Goal: Information Seeking & Learning: Compare options

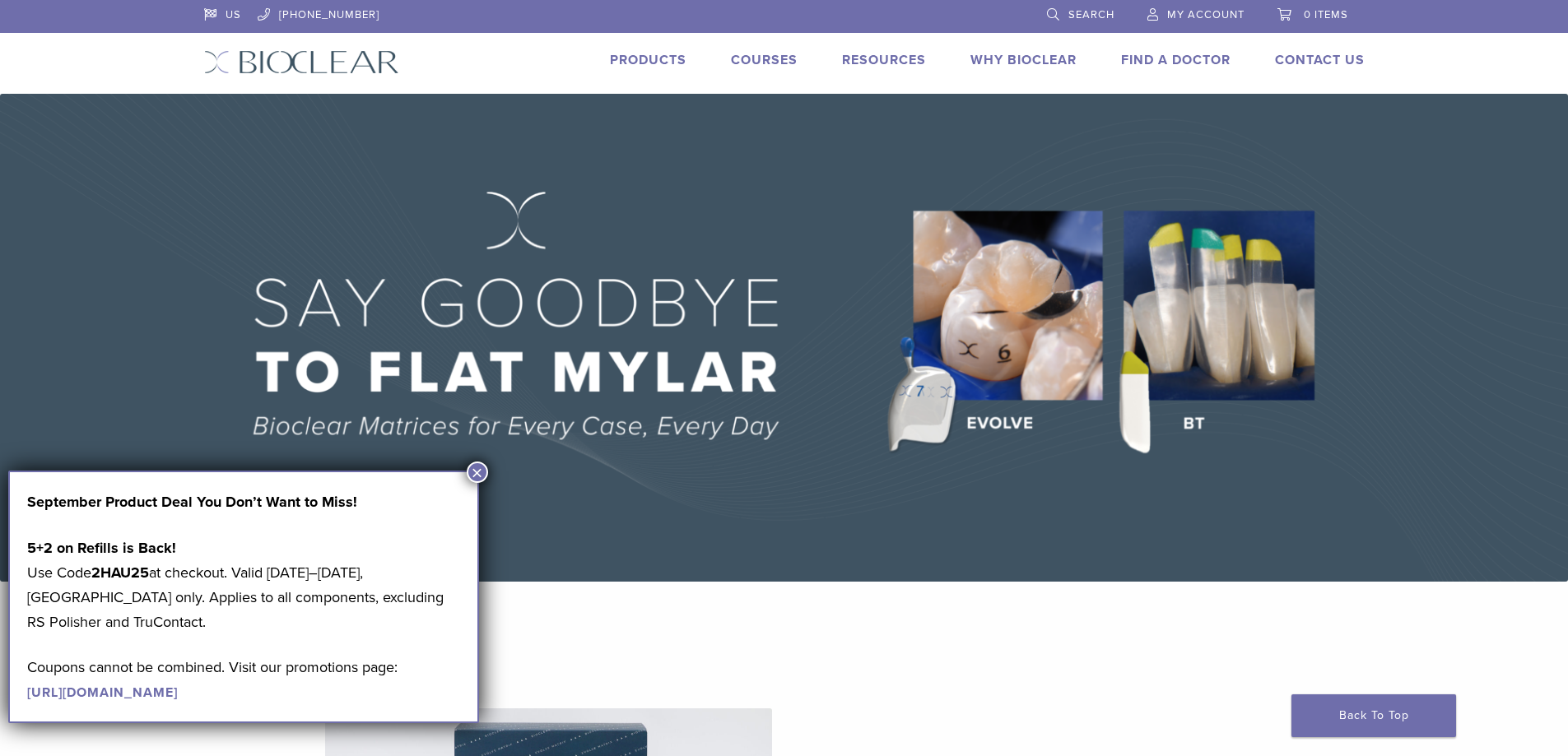
click at [630, 61] on link "Products" at bounding box center [648, 60] width 77 height 16
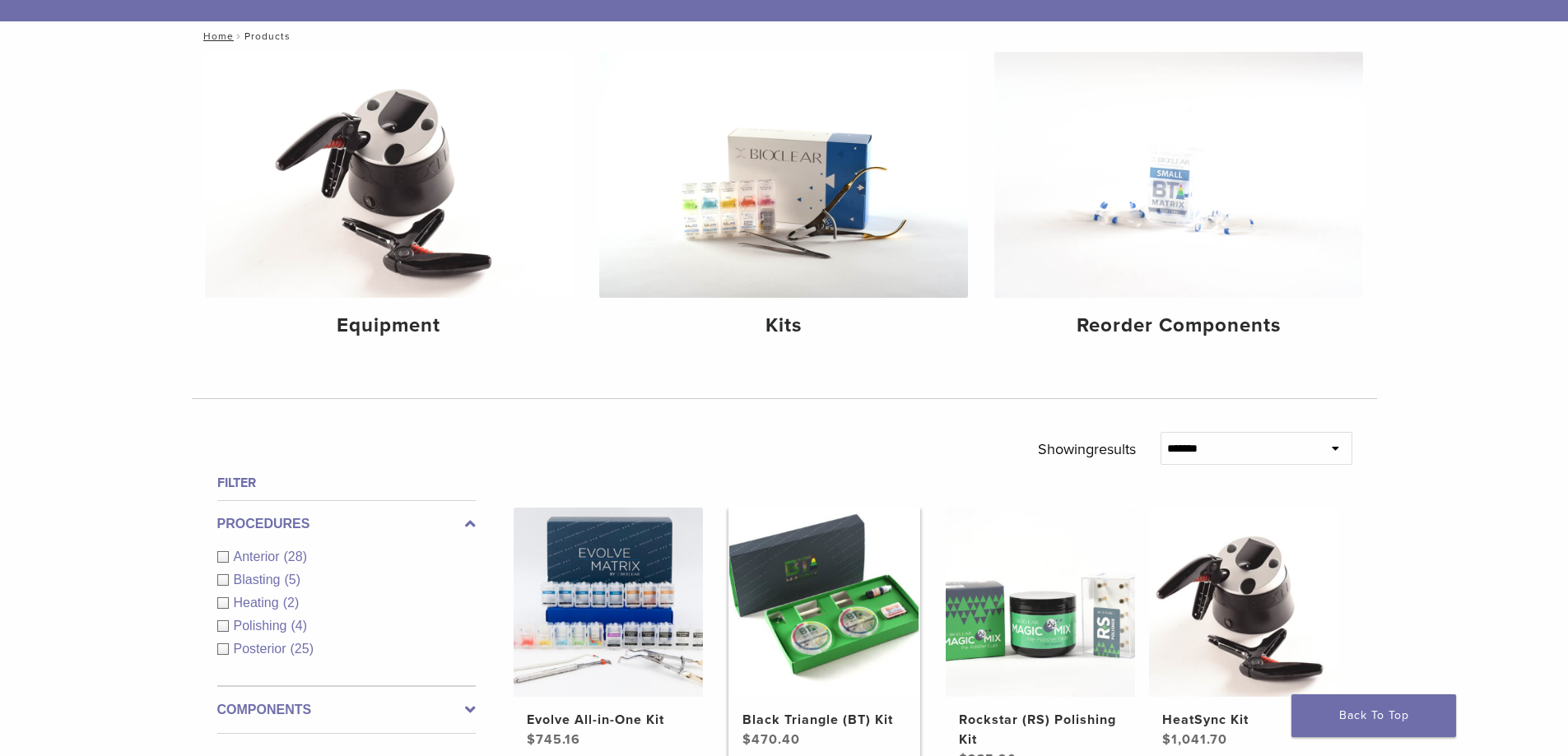
scroll to position [329, 0]
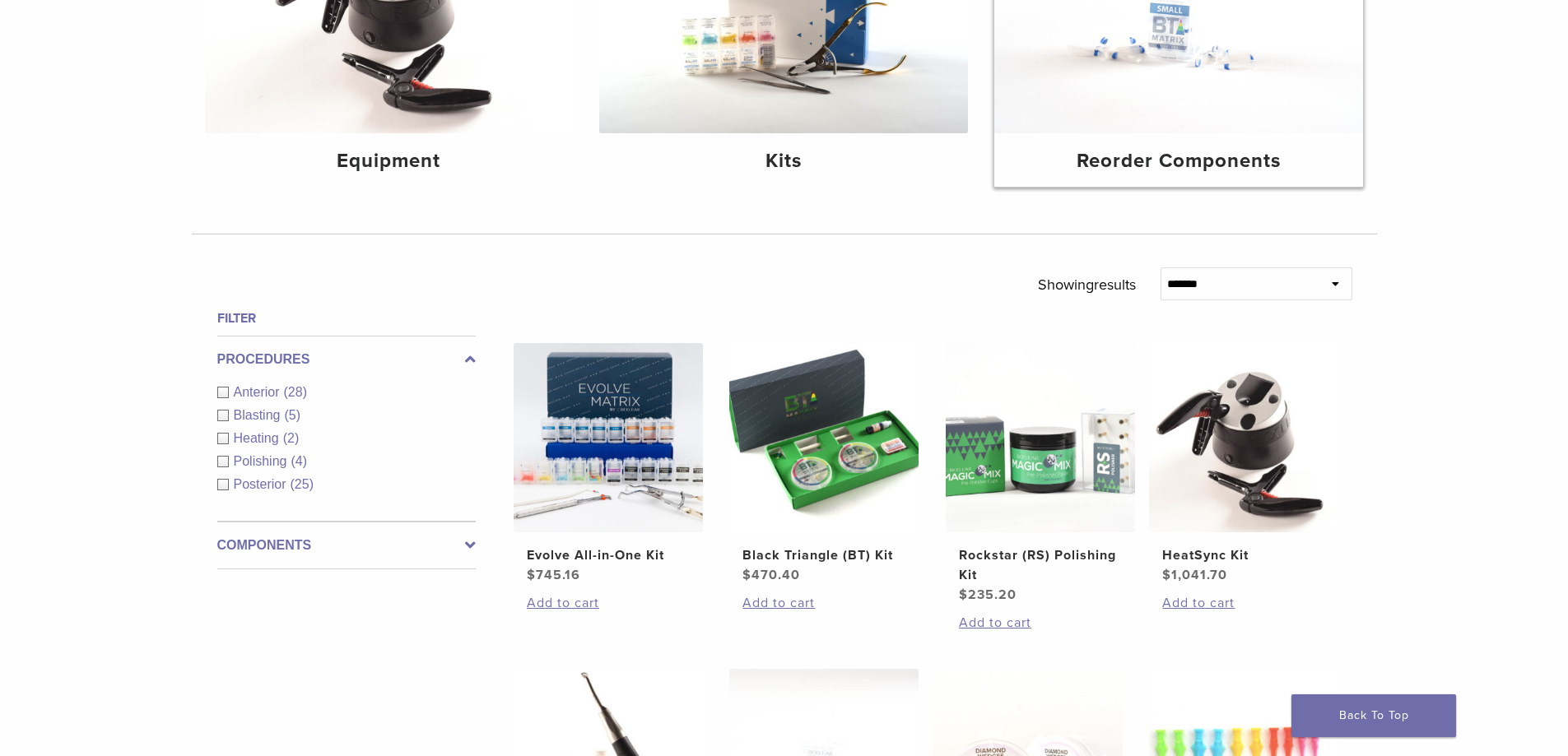
click at [1194, 161] on h4 "Reorder Components" at bounding box center [1178, 161] width 342 height 30
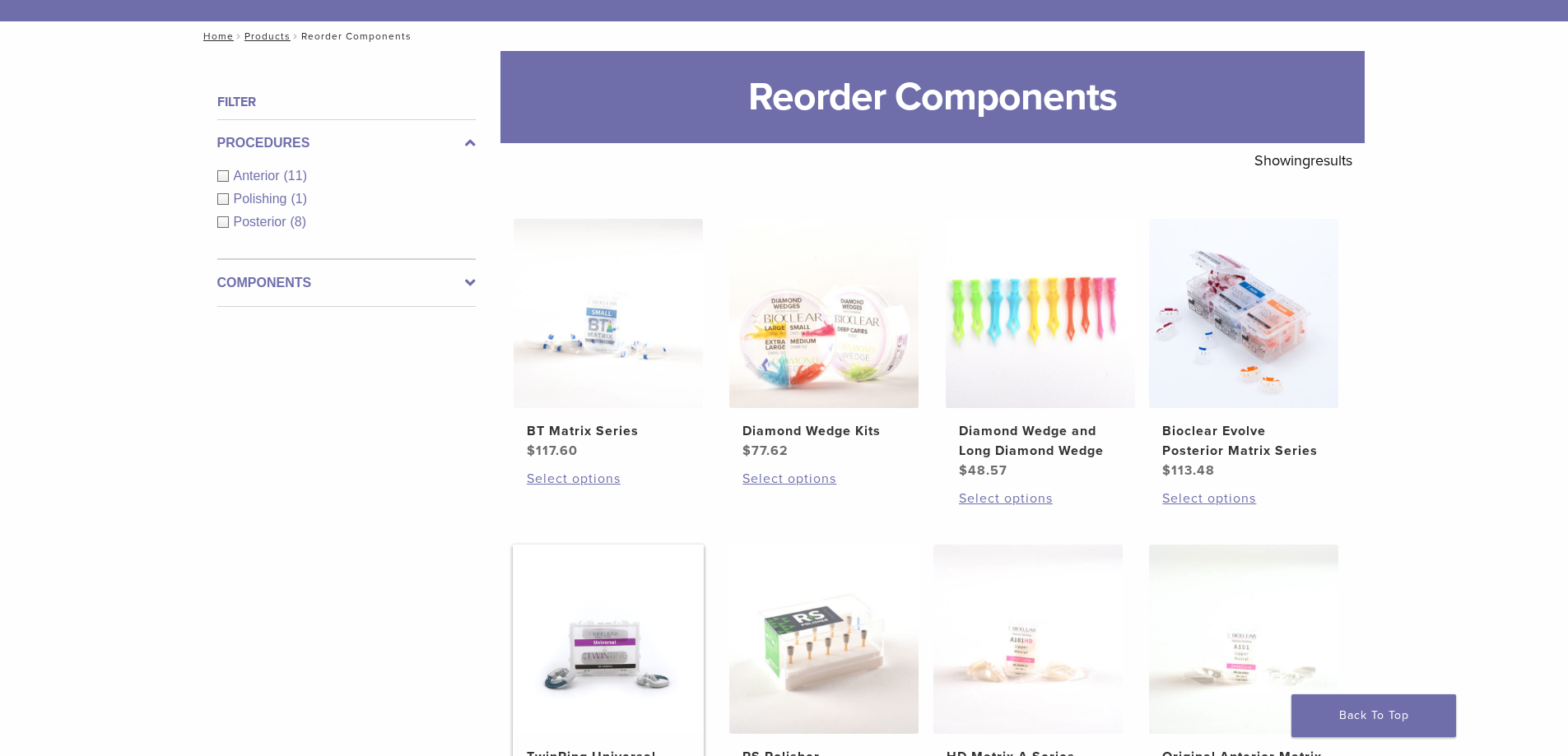
scroll to position [247, 0]
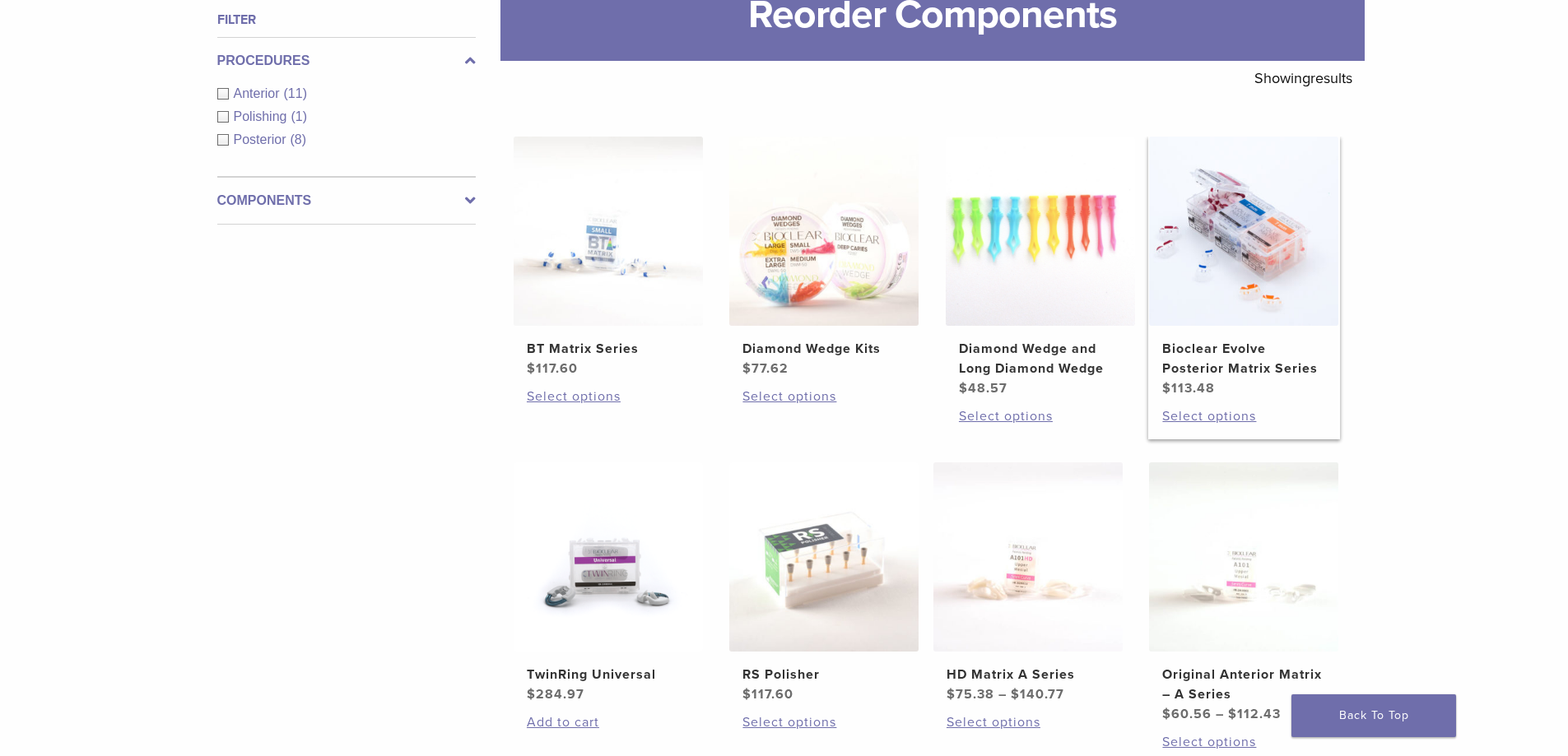
click at [1235, 356] on h2 "Bioclear Evolve Posterior Matrix Series" at bounding box center [1243, 359] width 163 height 39
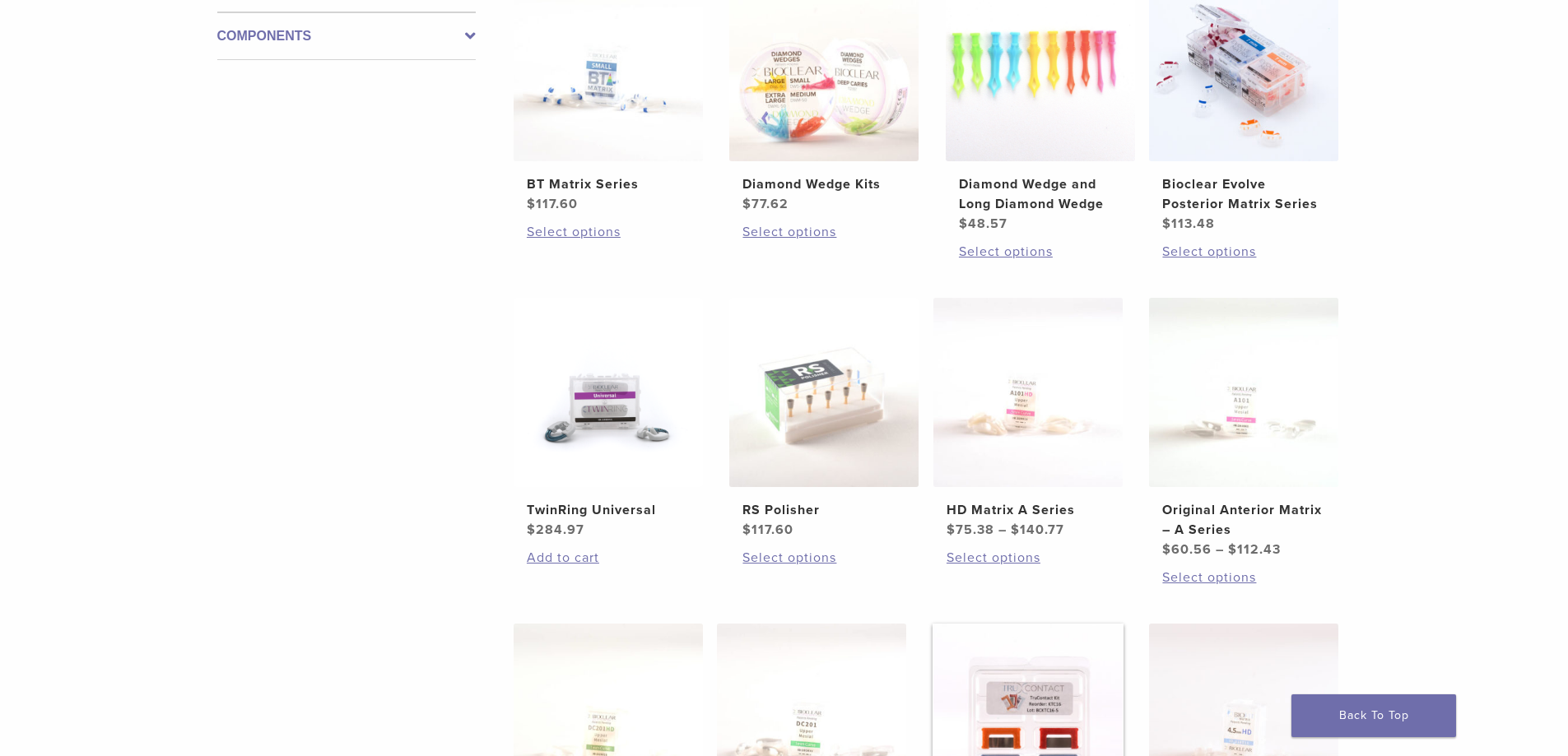
scroll to position [493, 0]
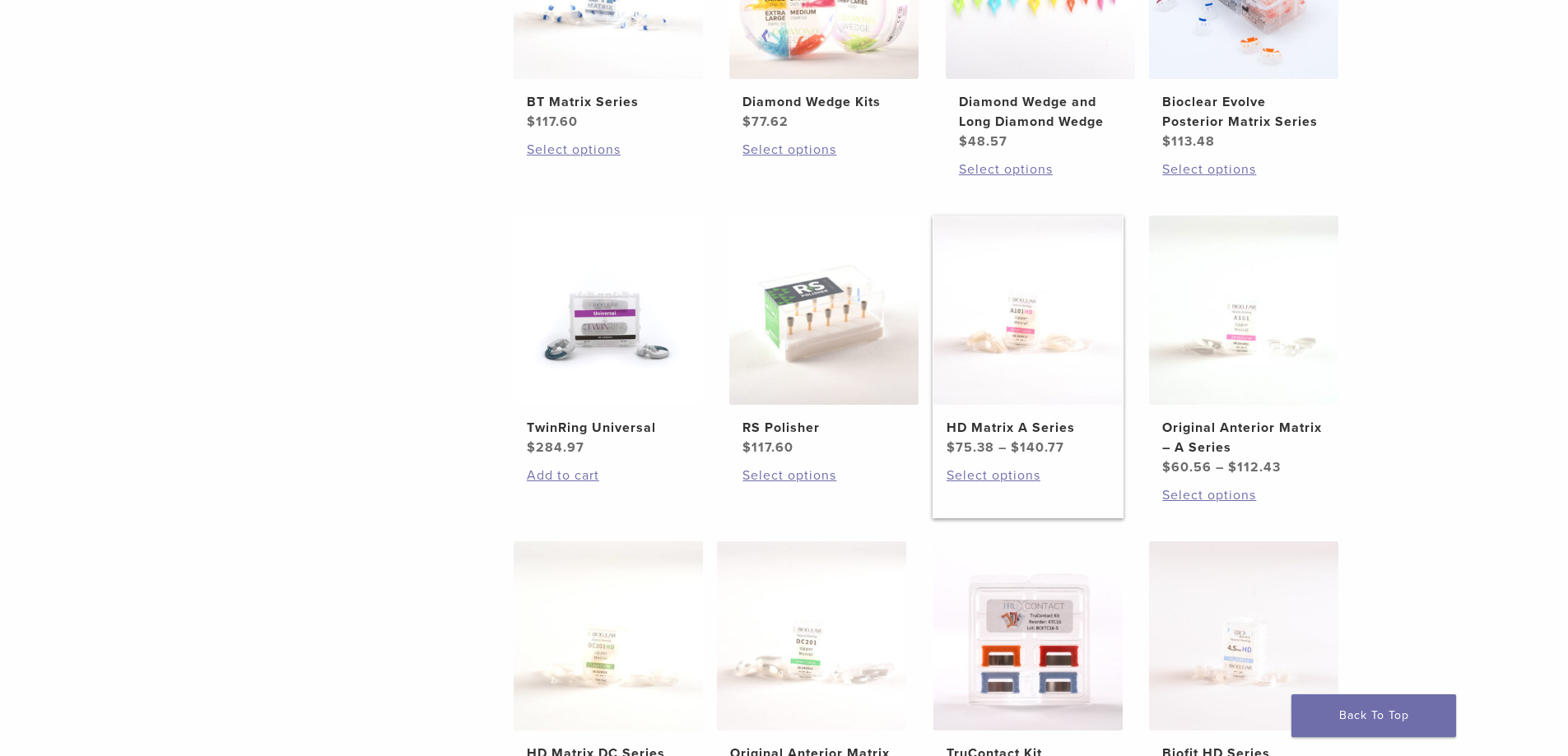
click at [1039, 439] on span "$ 75.38 – $ 140.77 Price range: $75.38 through $140.77" at bounding box center [1027, 447] width 163 height 20
click at [1284, 446] on h2 "Original Anterior Matrix – A Series" at bounding box center [1243, 438] width 163 height 39
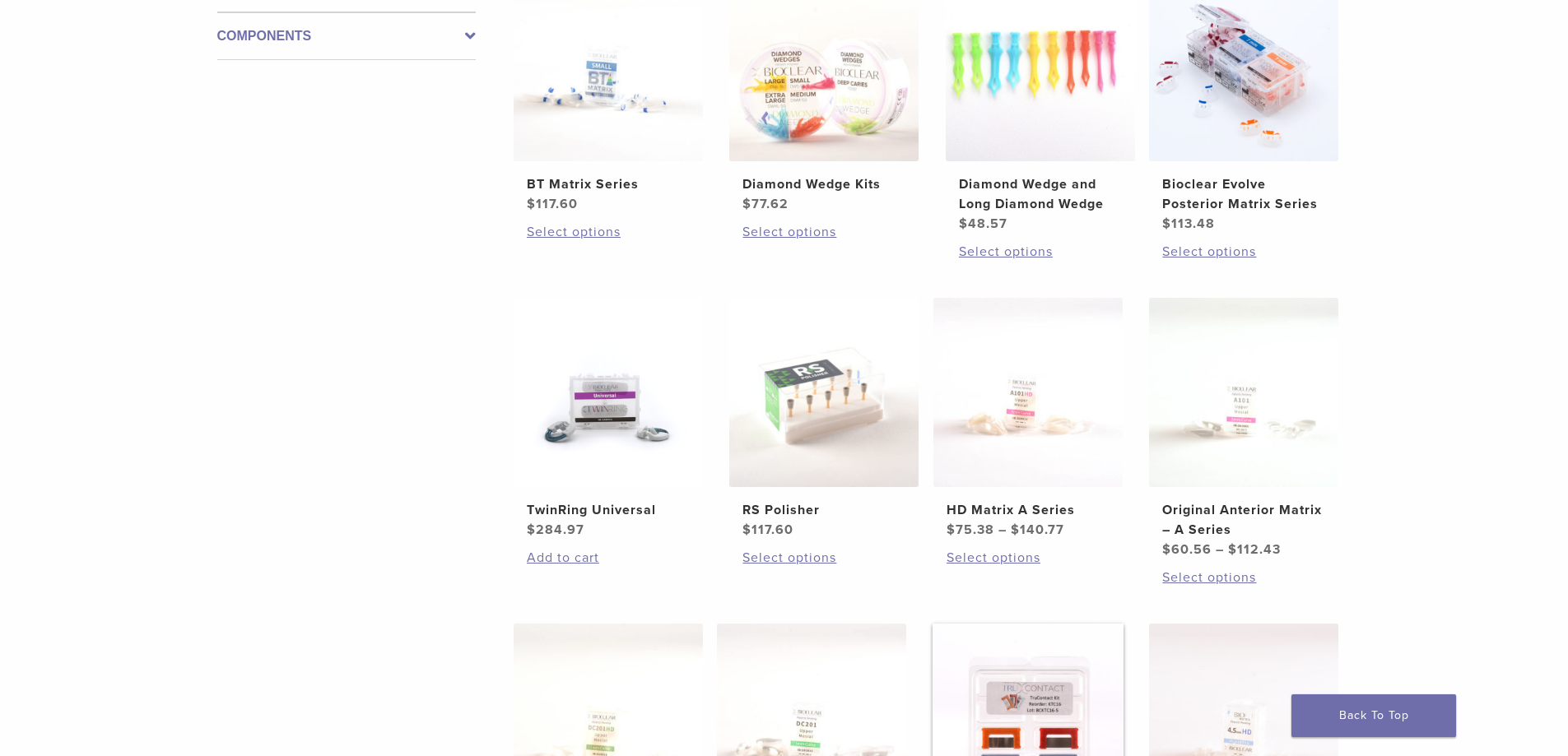
scroll to position [83, 0]
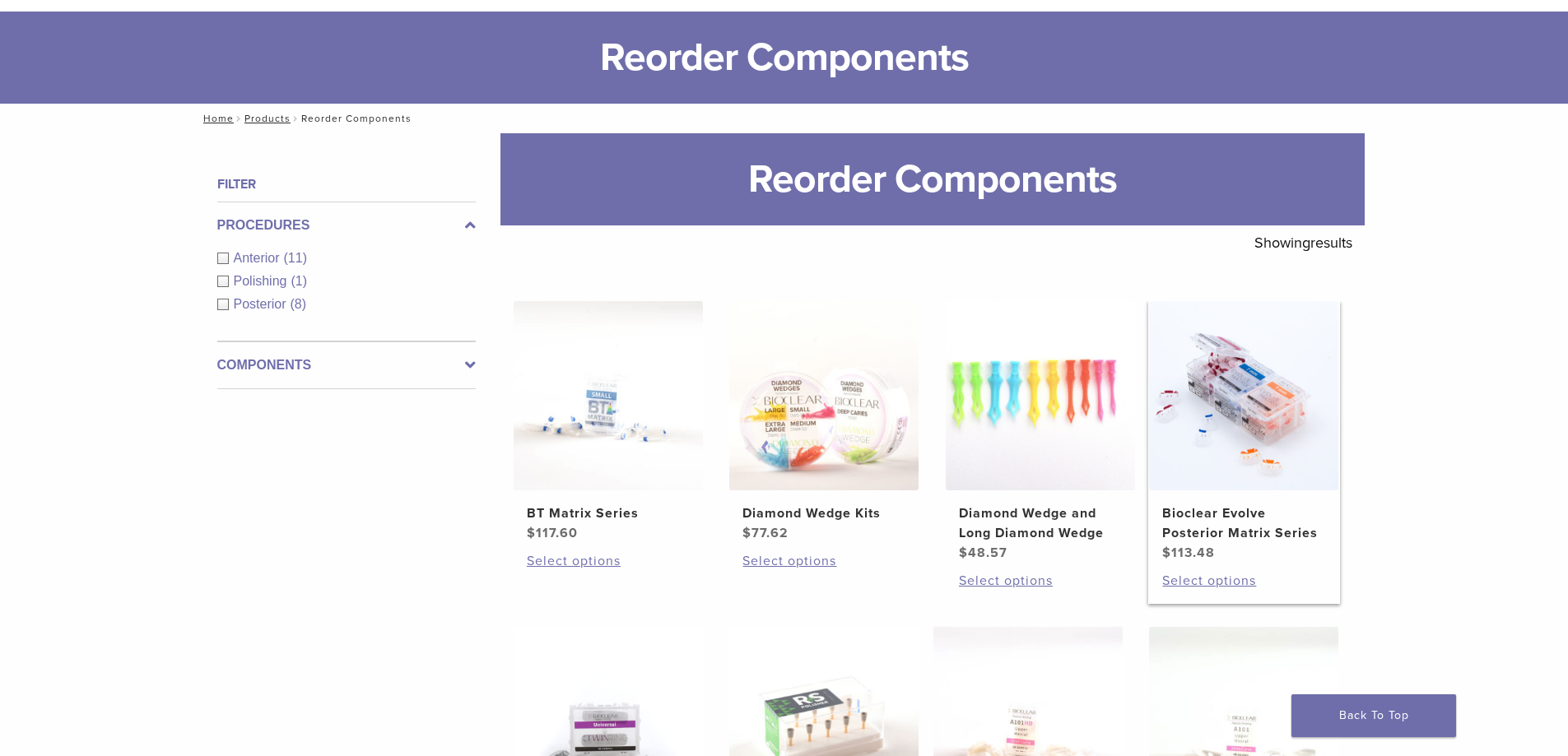
click at [1232, 519] on h2 "Bioclear Evolve Posterior Matrix Series" at bounding box center [1243, 523] width 163 height 39
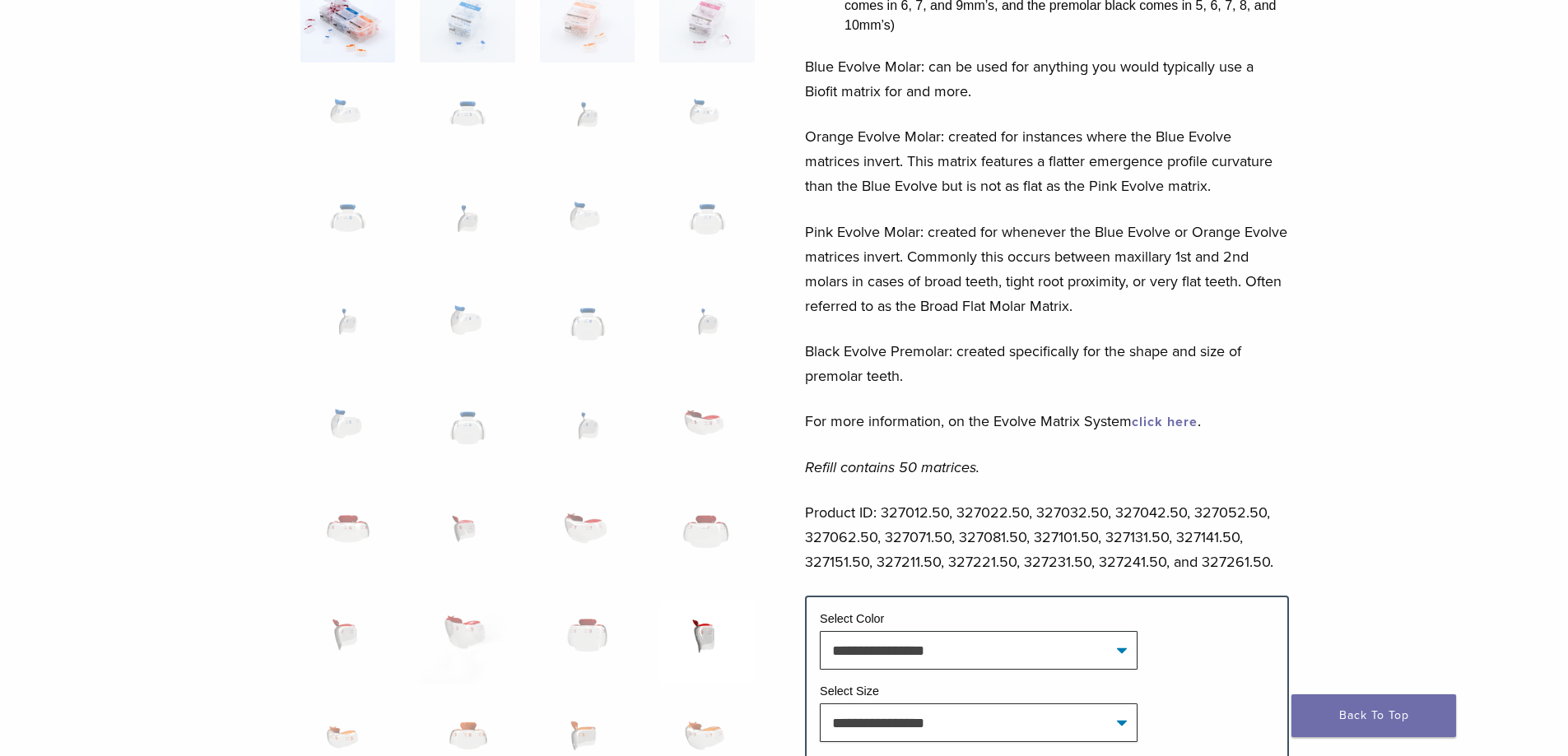
scroll to position [576, 0]
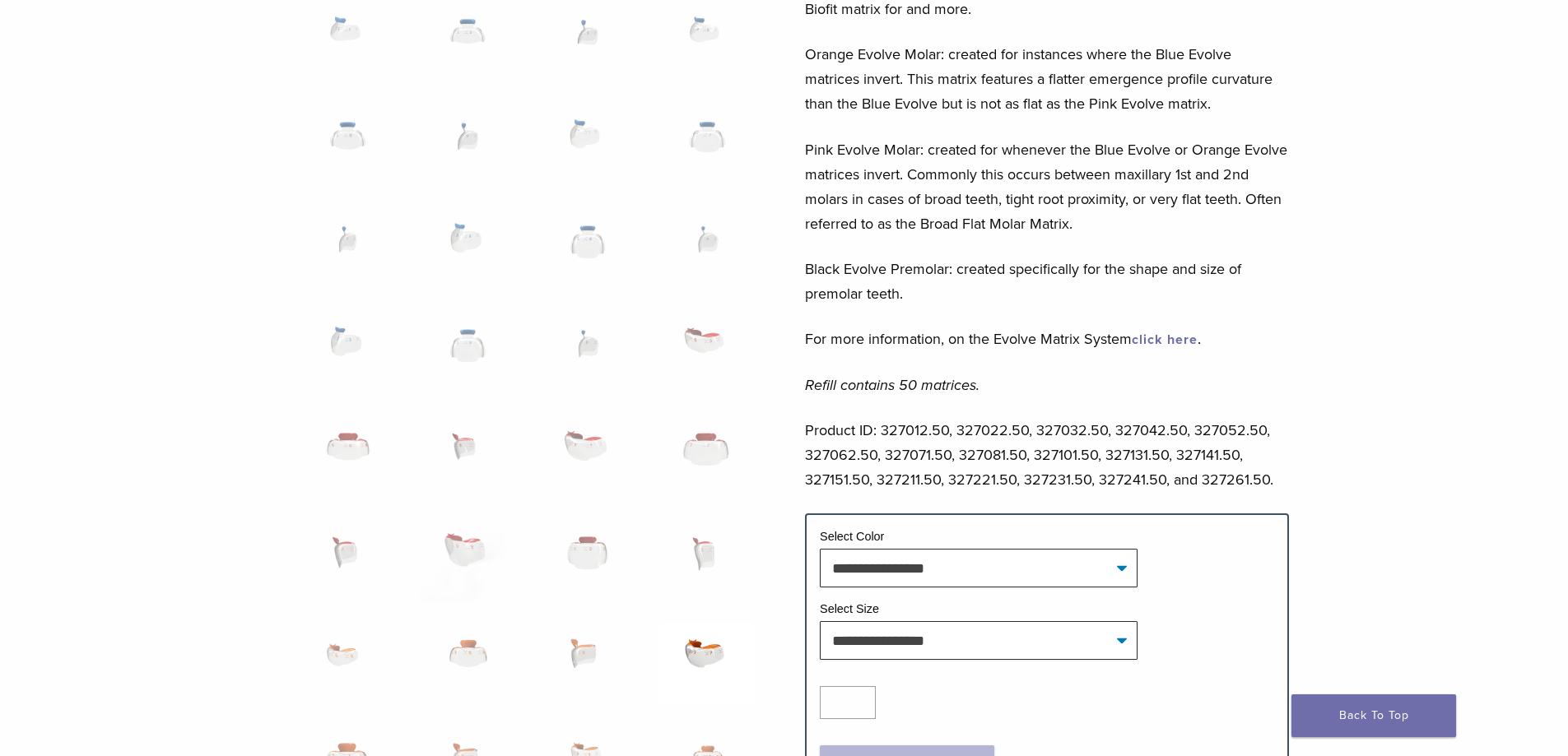
click at [705, 654] on img at bounding box center [706, 665] width 94 height 83
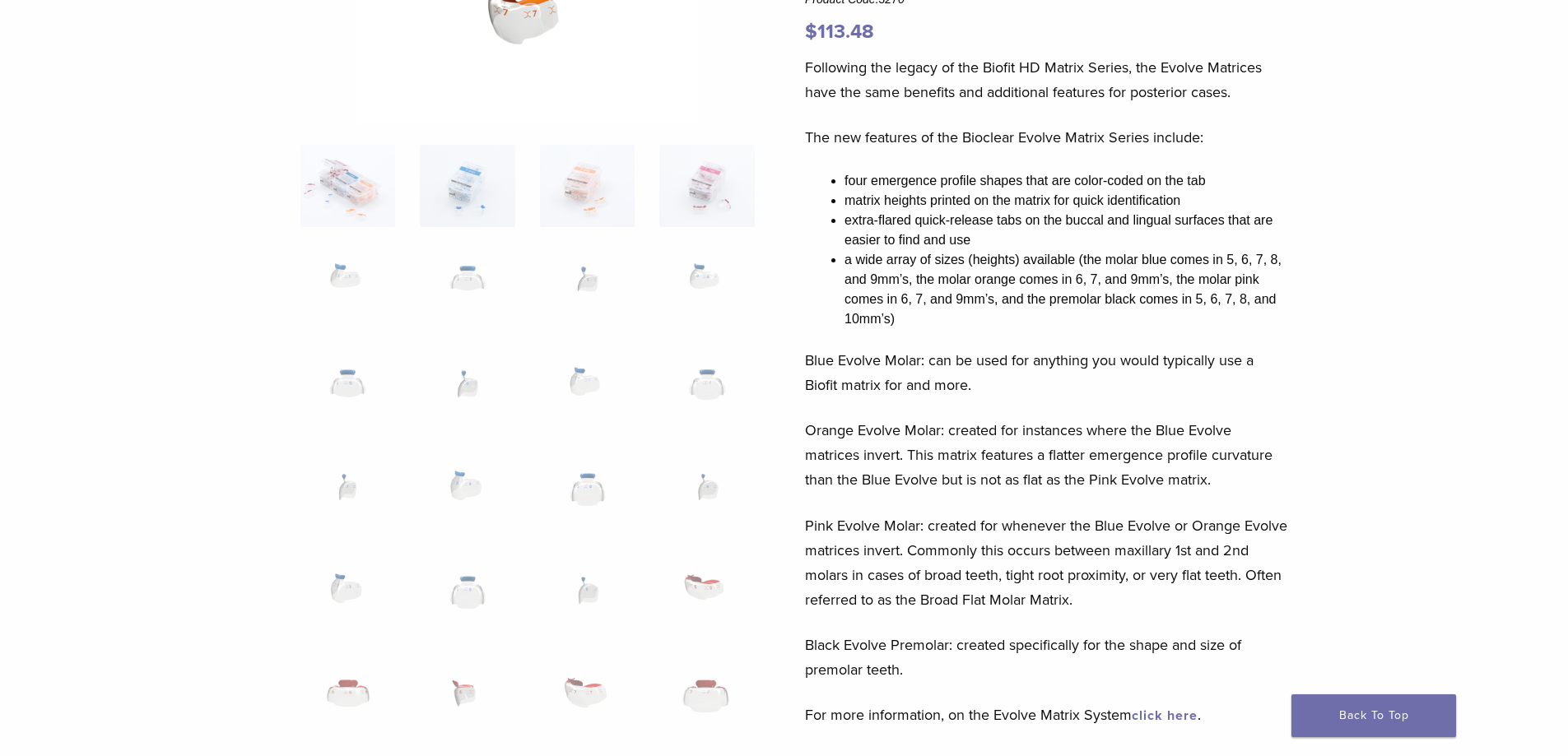
scroll to position [0, 0]
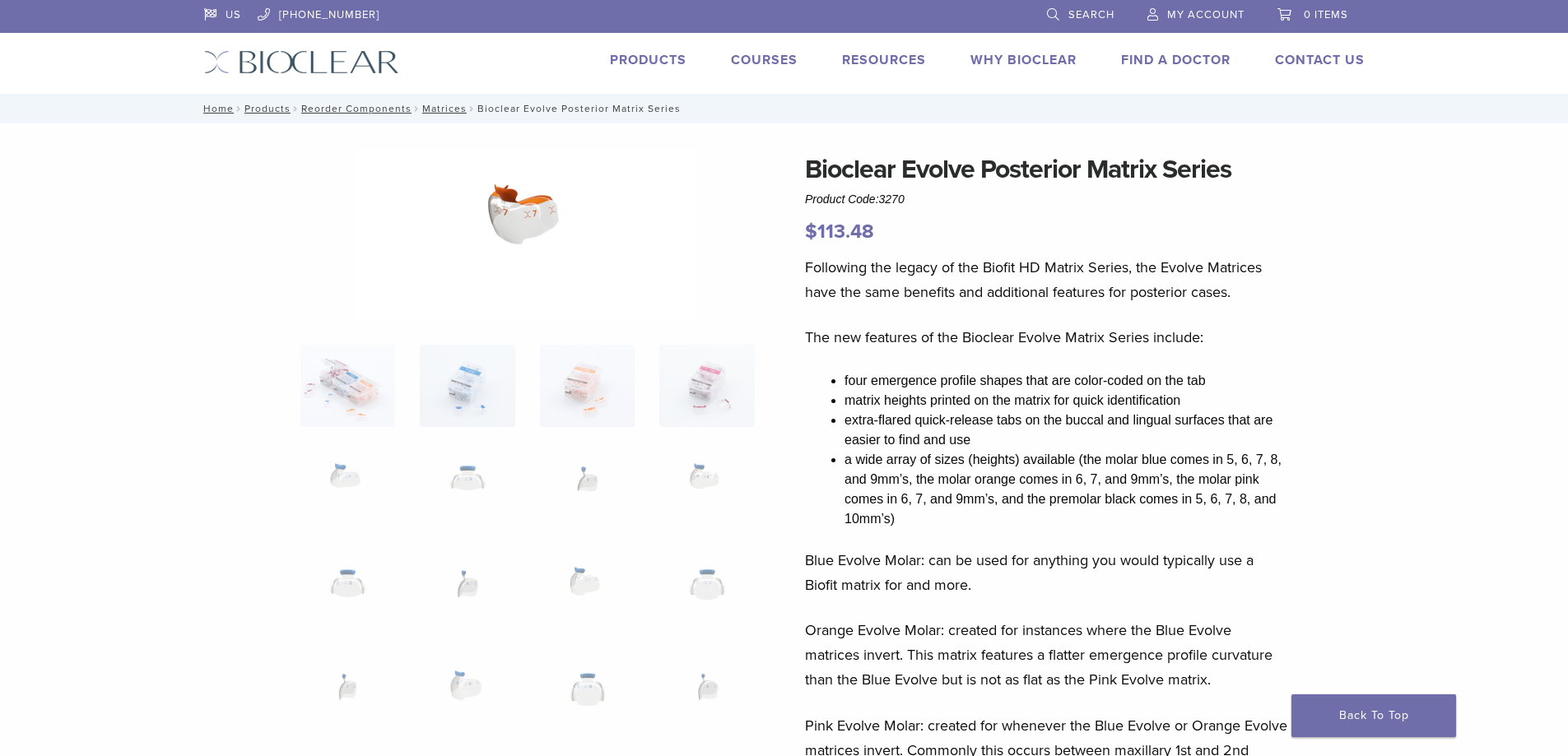
click at [528, 214] on img at bounding box center [527, 237] width 342 height 174
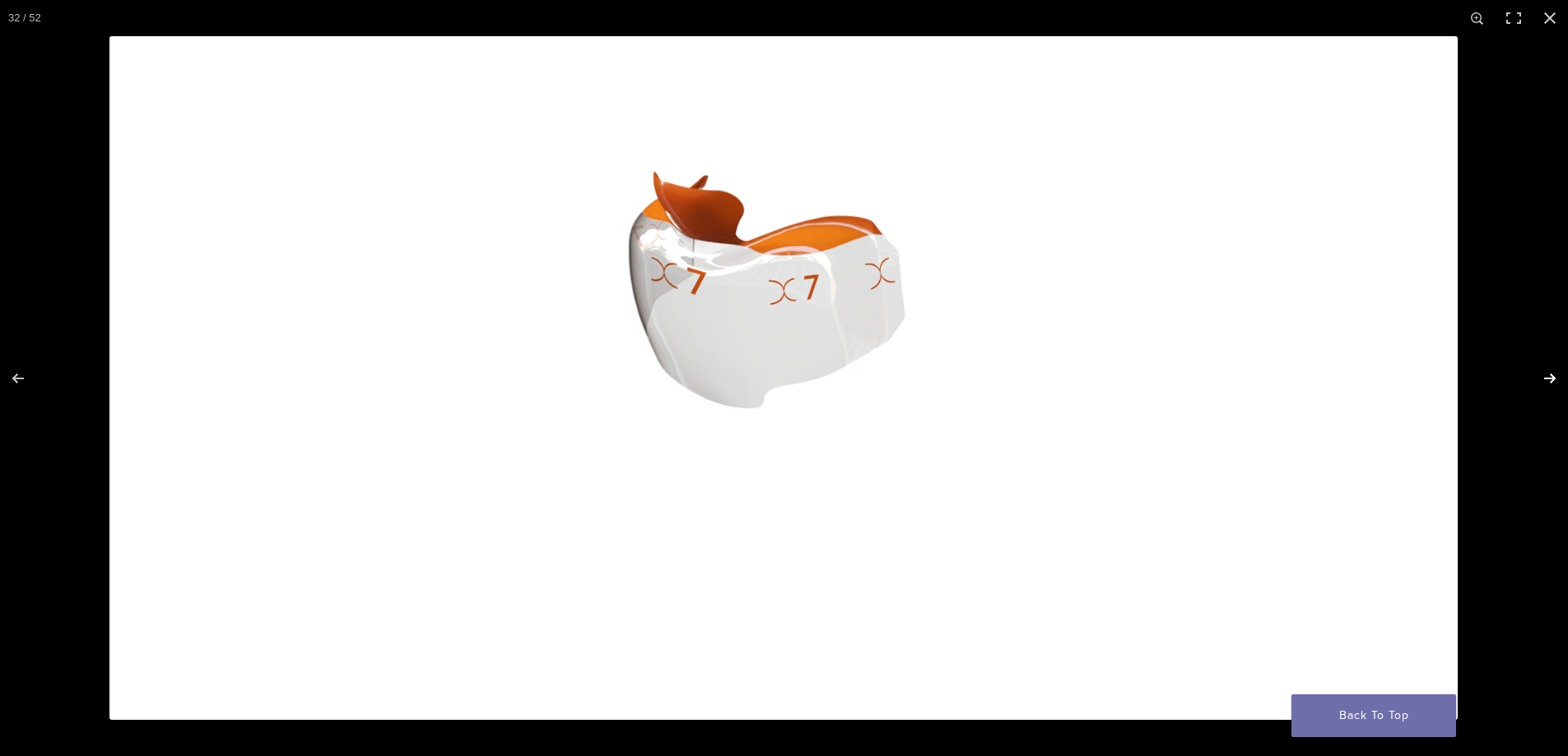
click at [1552, 381] on button "Next (arrow right)" at bounding box center [1539, 379] width 58 height 83
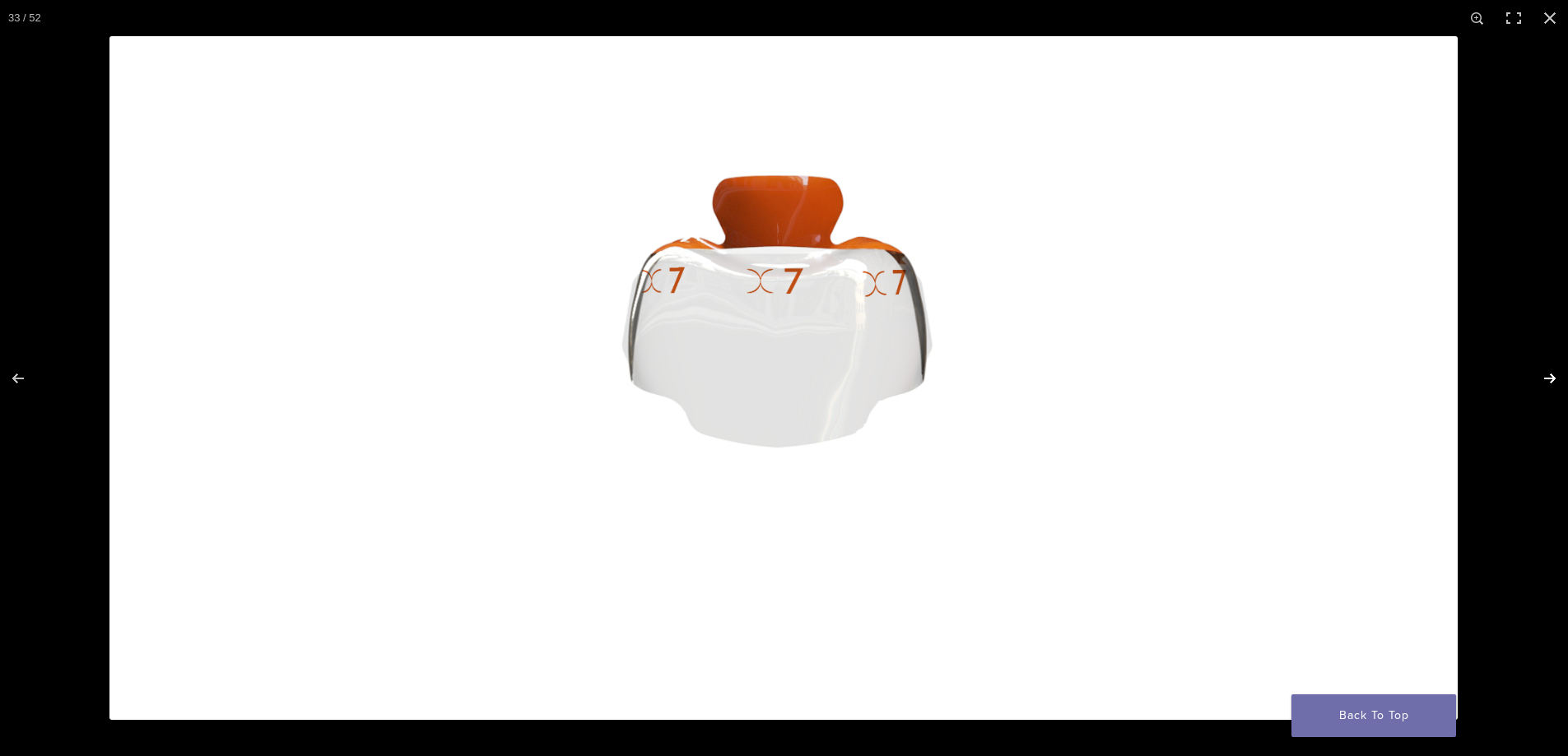
click at [1552, 381] on button "Next (arrow right)" at bounding box center [1539, 379] width 58 height 83
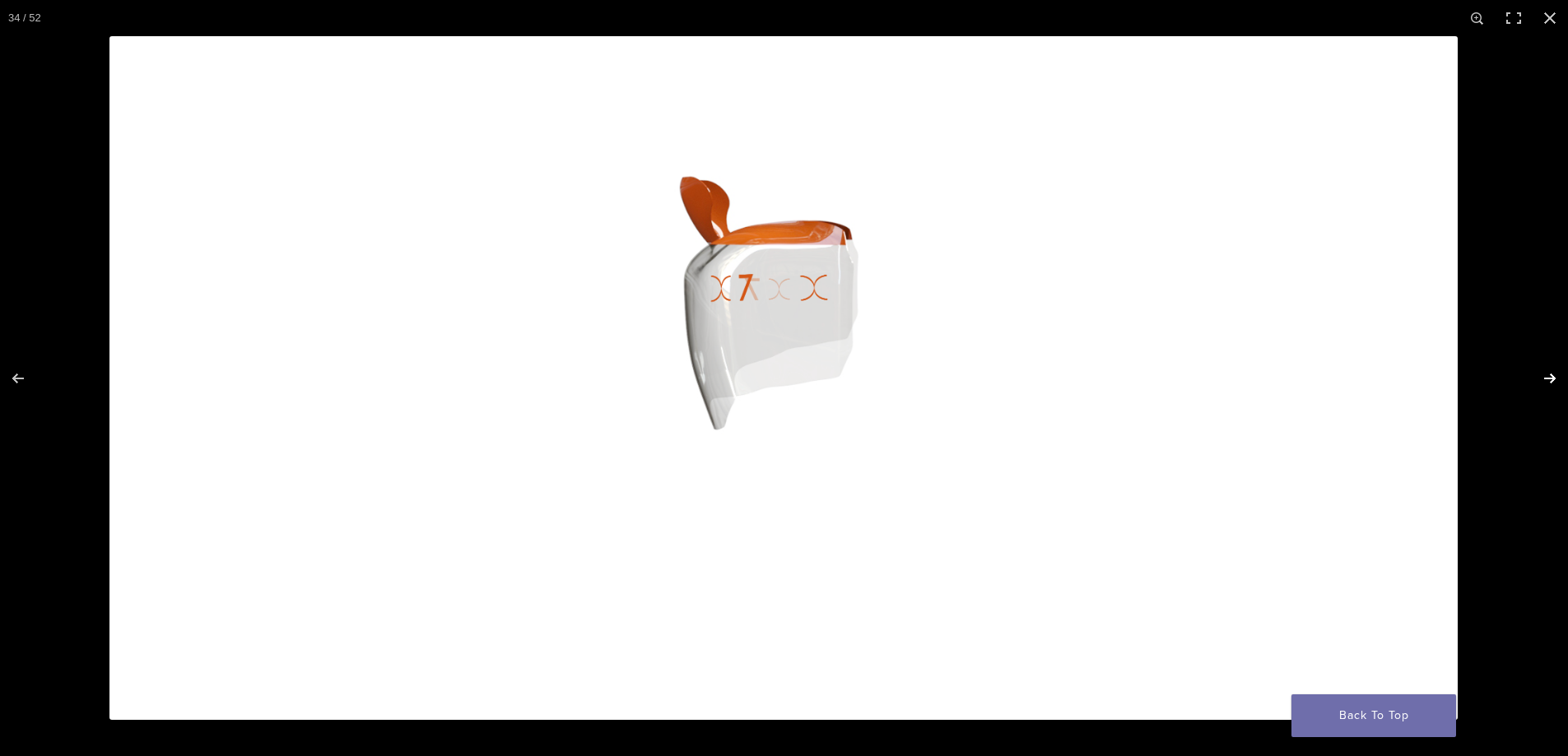
click at [1552, 381] on button "Next (arrow right)" at bounding box center [1539, 379] width 58 height 83
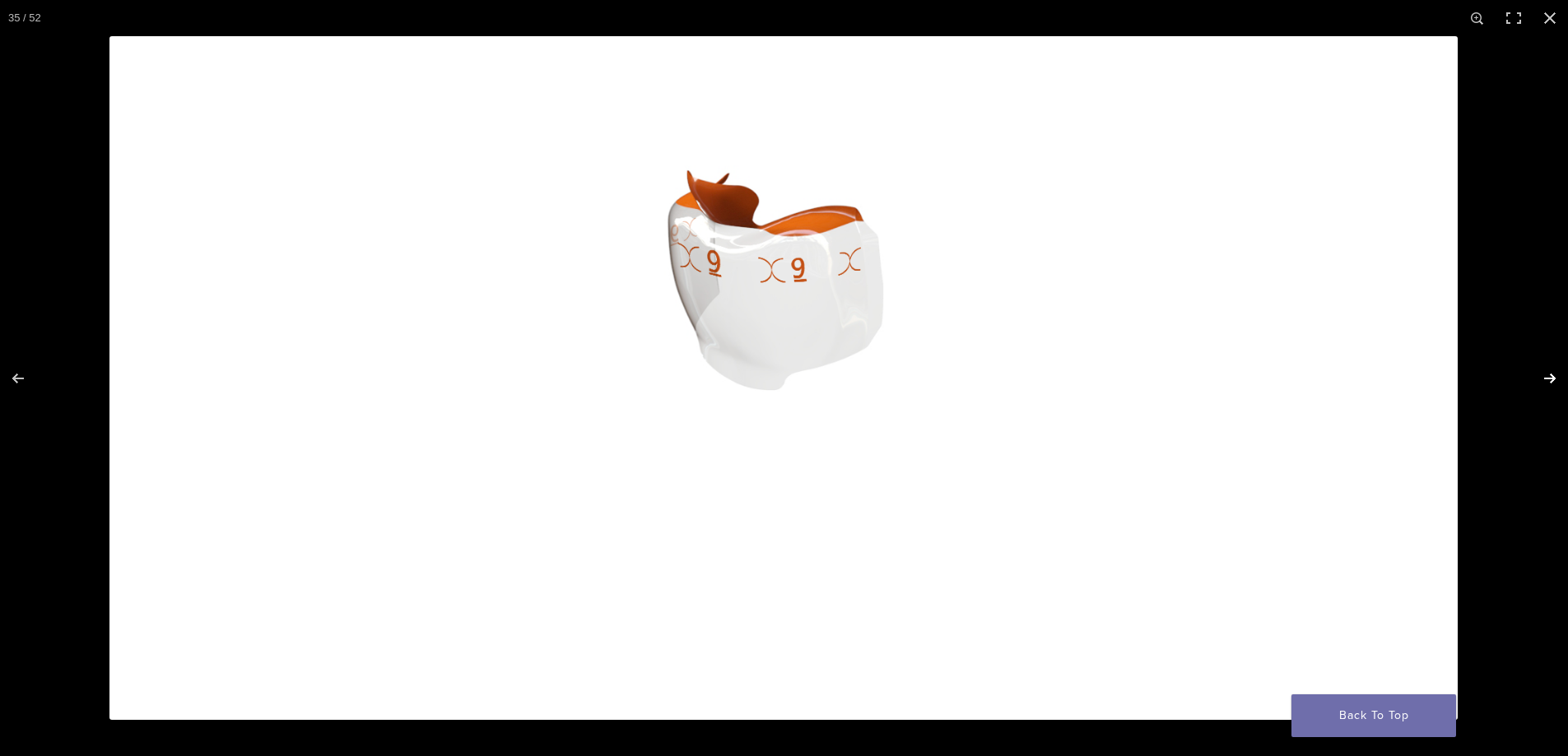
click at [1552, 381] on button "Next (arrow right)" at bounding box center [1539, 379] width 58 height 83
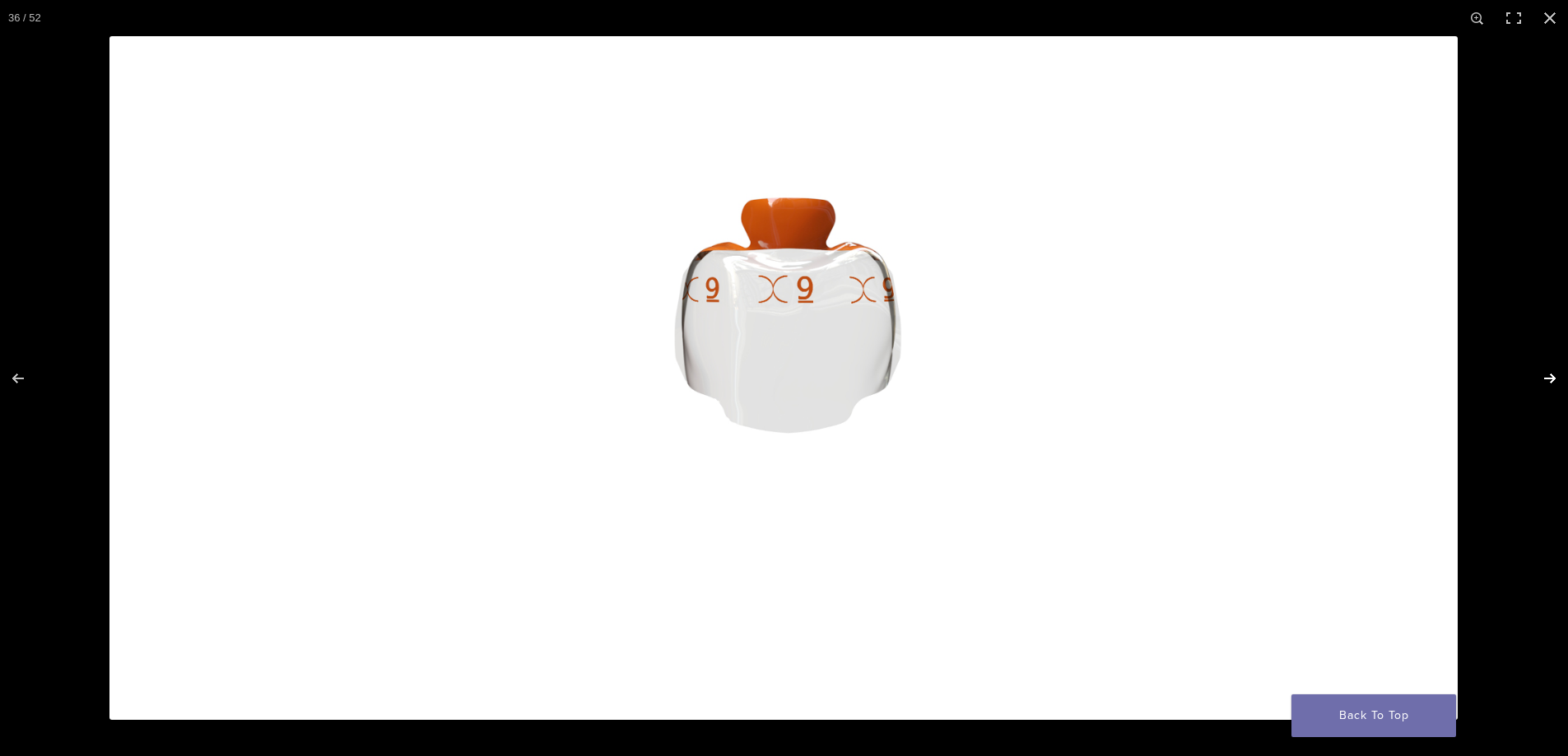
click at [1552, 379] on button "Next (arrow right)" at bounding box center [1539, 379] width 58 height 83
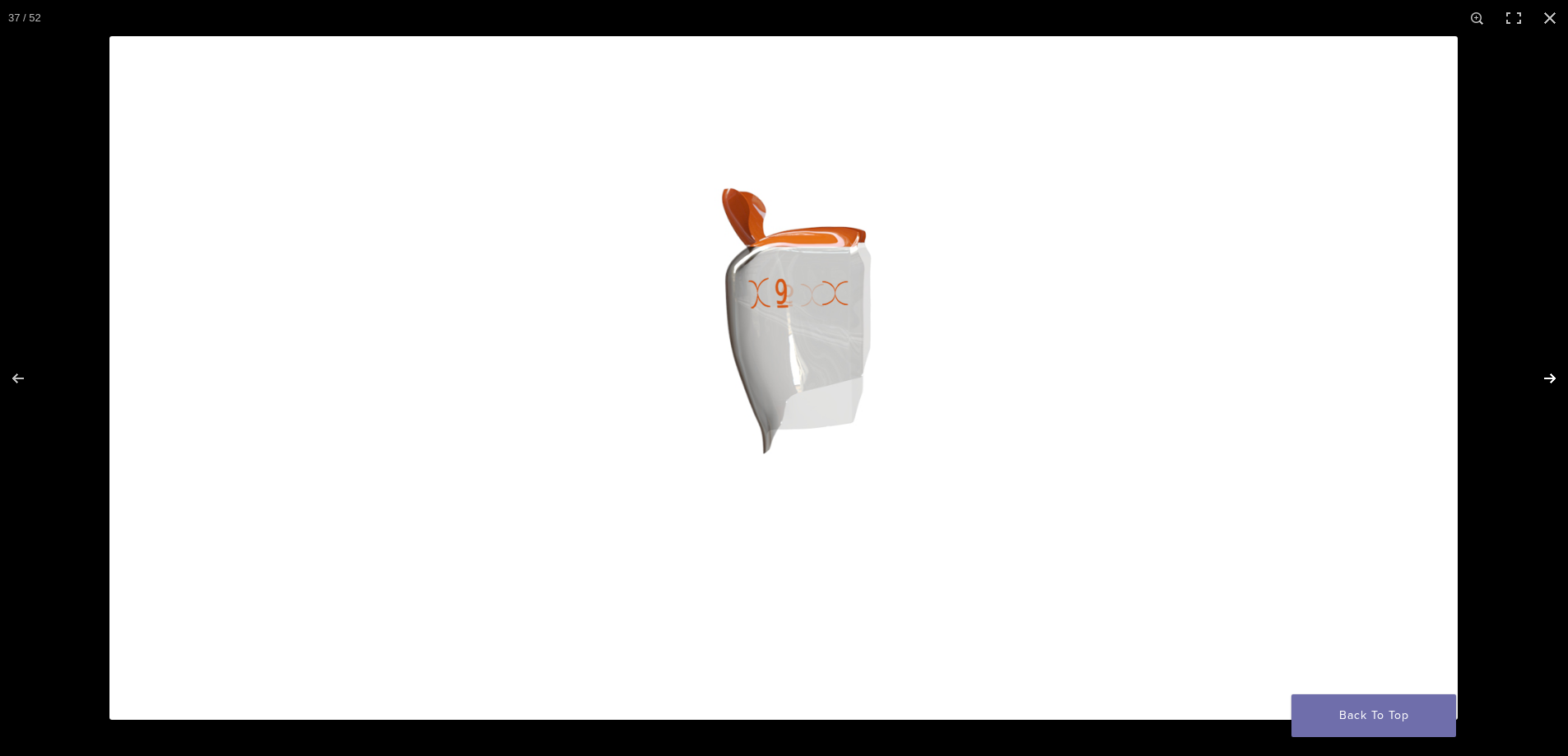
click at [1552, 379] on button "Next (arrow right)" at bounding box center [1539, 379] width 58 height 83
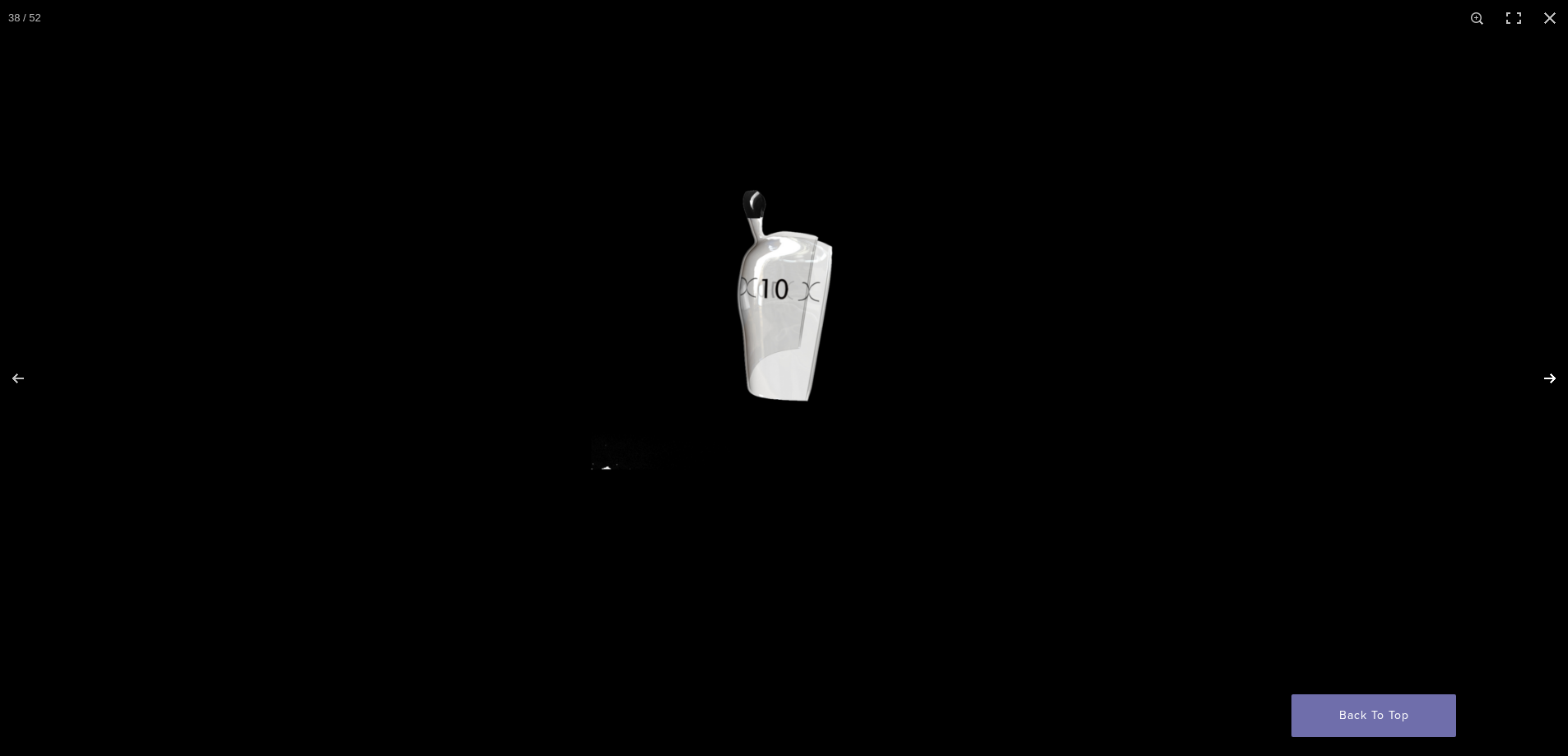
click at [1552, 379] on button "Next (arrow right)" at bounding box center [1539, 379] width 58 height 83
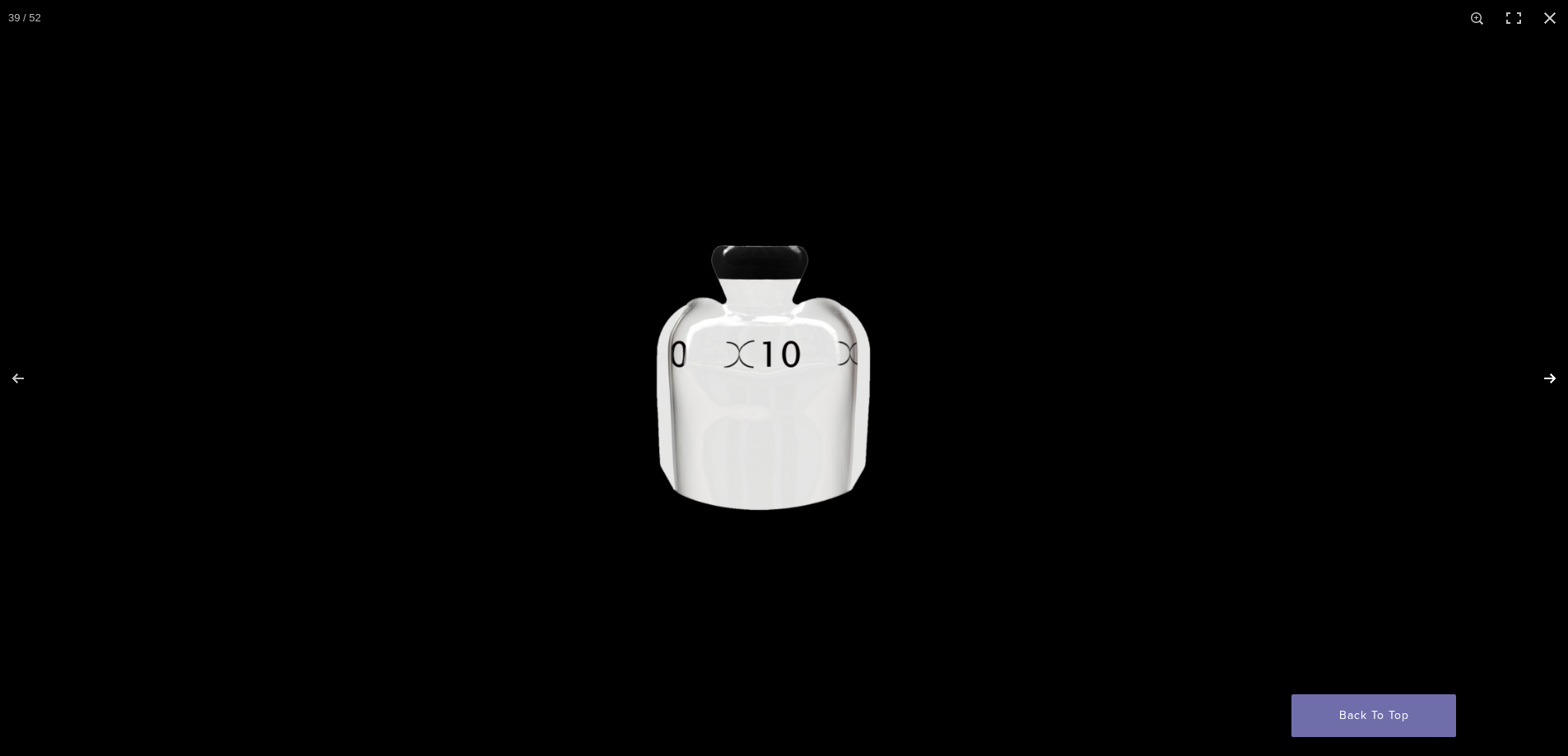
click at [1552, 379] on button "Next (arrow right)" at bounding box center [1539, 379] width 58 height 83
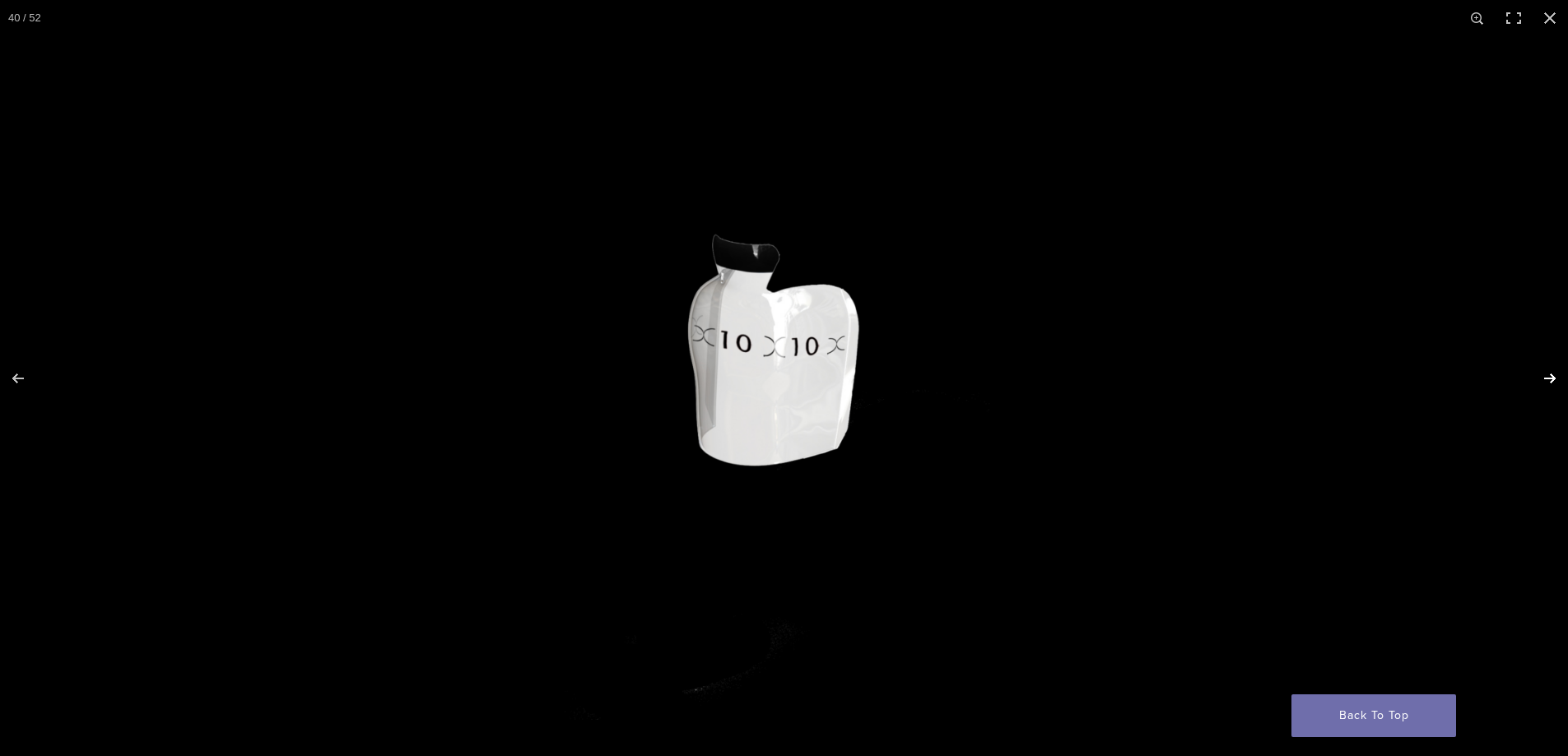
click at [1552, 379] on button "Next (arrow right)" at bounding box center [1539, 379] width 58 height 83
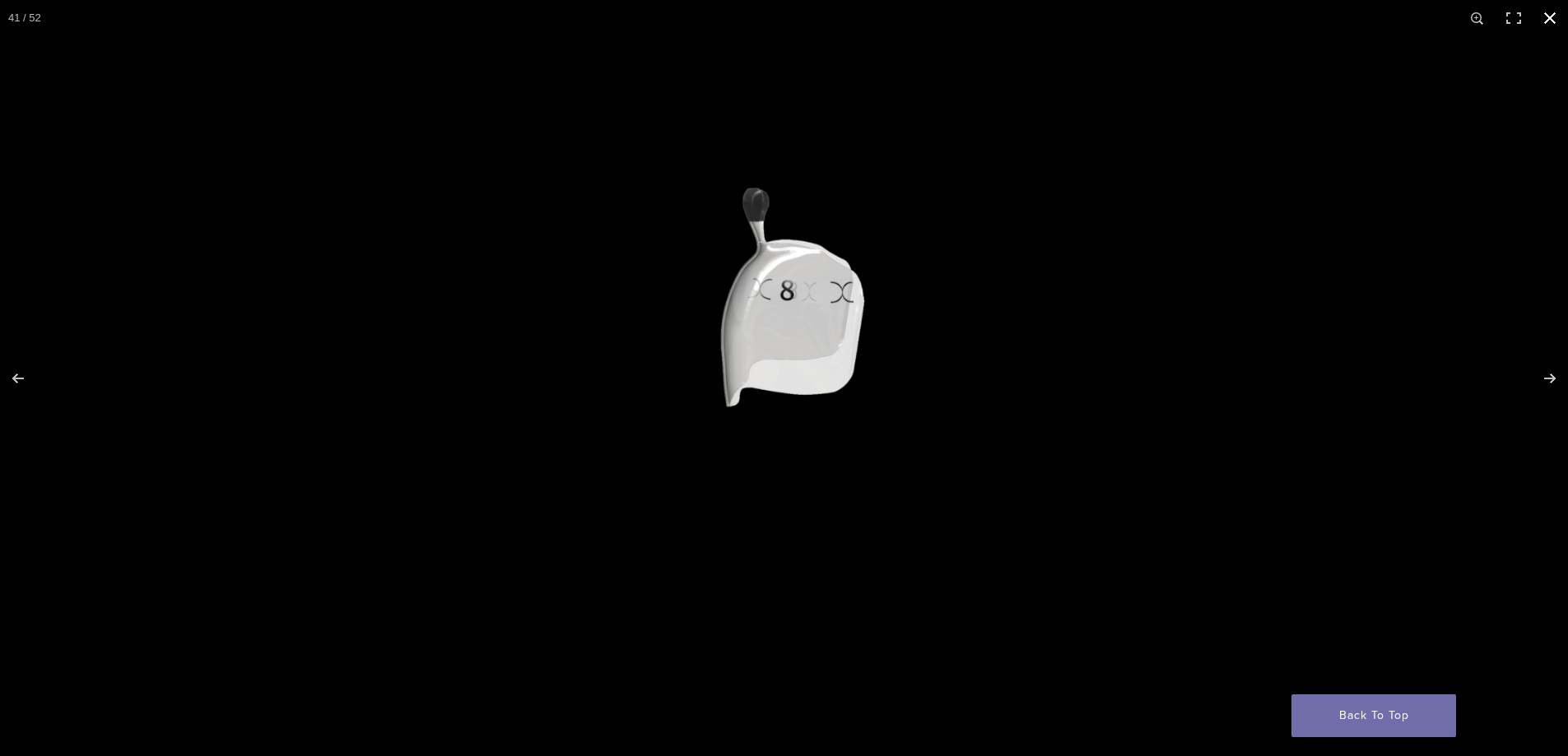
click at [1549, 18] on button "Close (Esc)" at bounding box center [1550, 18] width 37 height 37
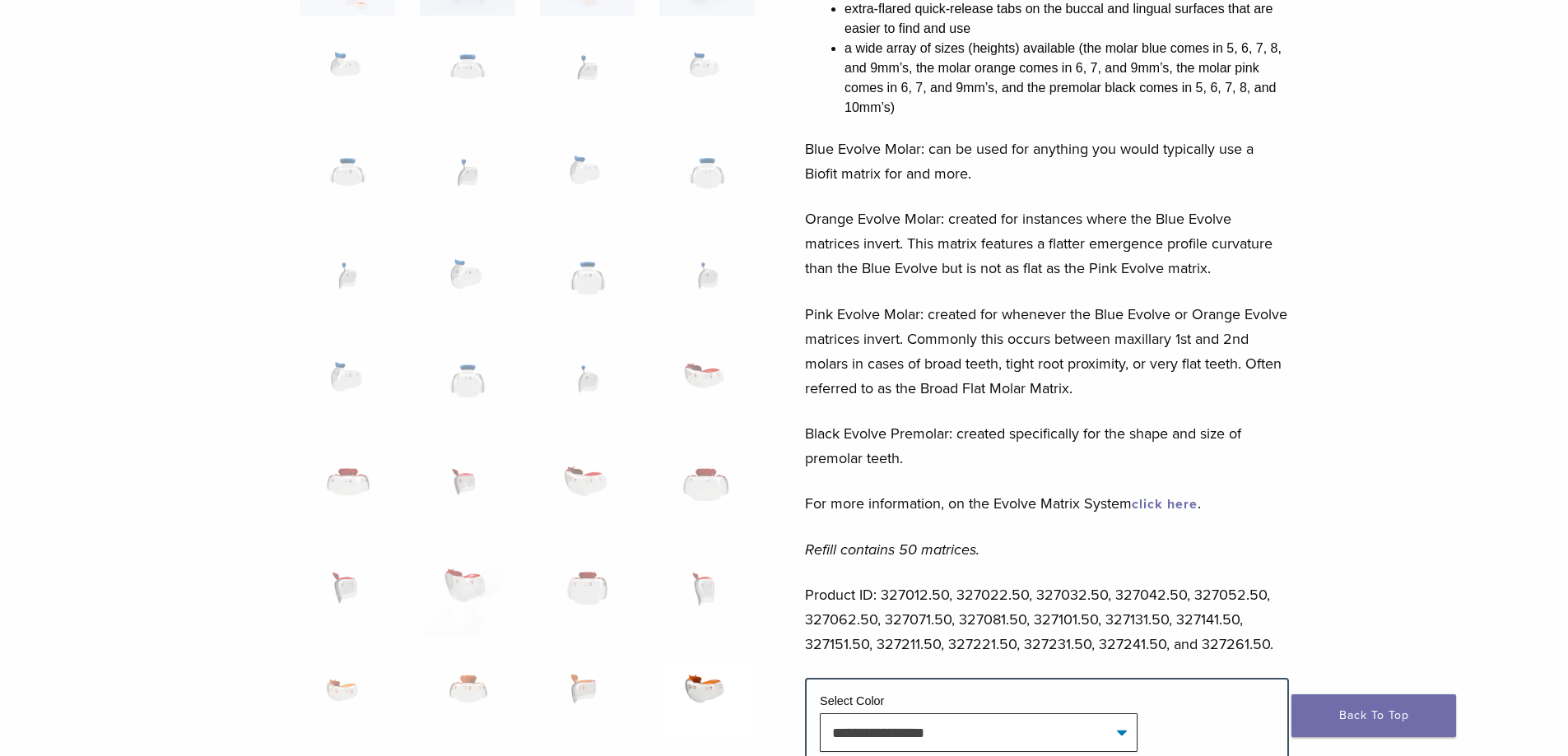
scroll to position [493, 0]
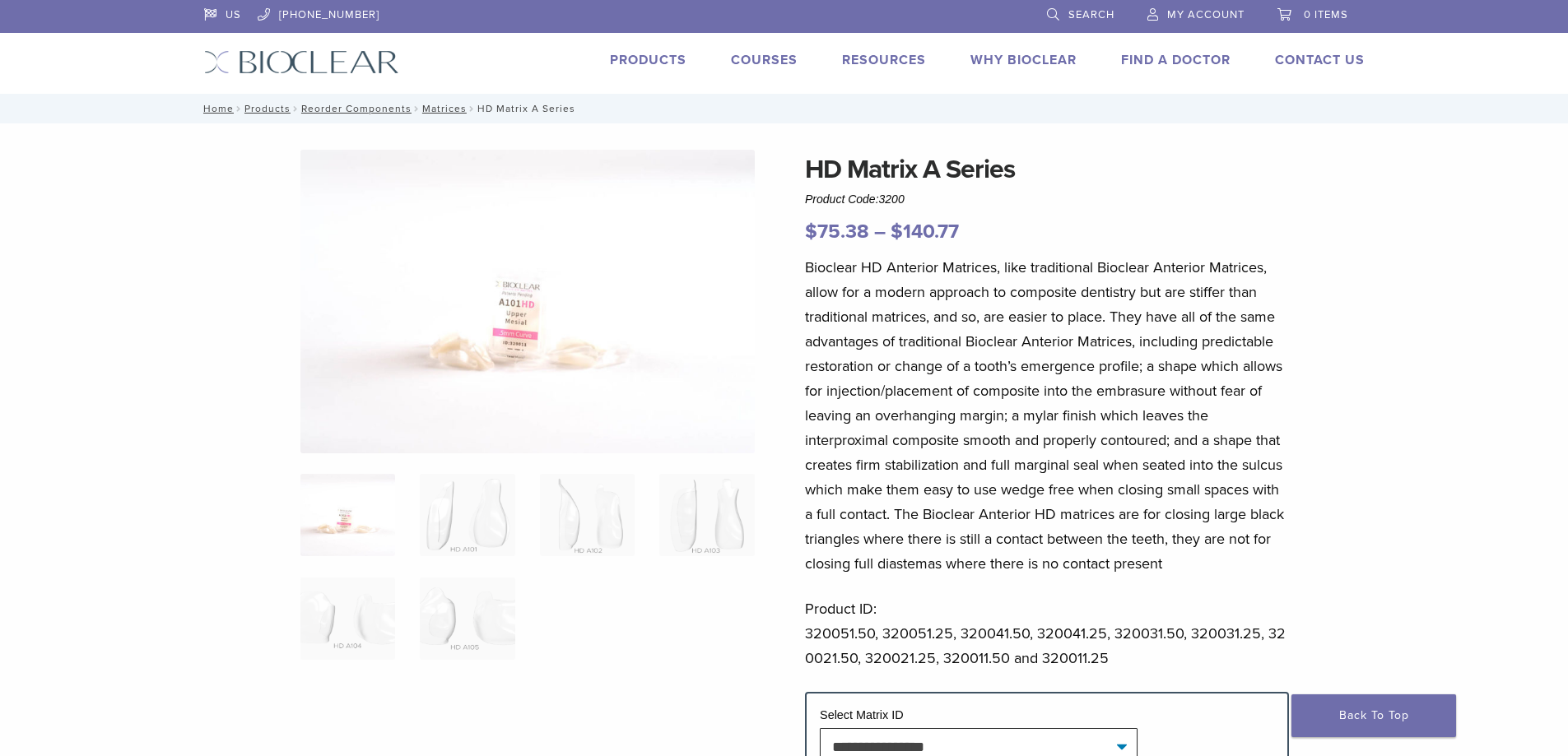
scroll to position [83, 0]
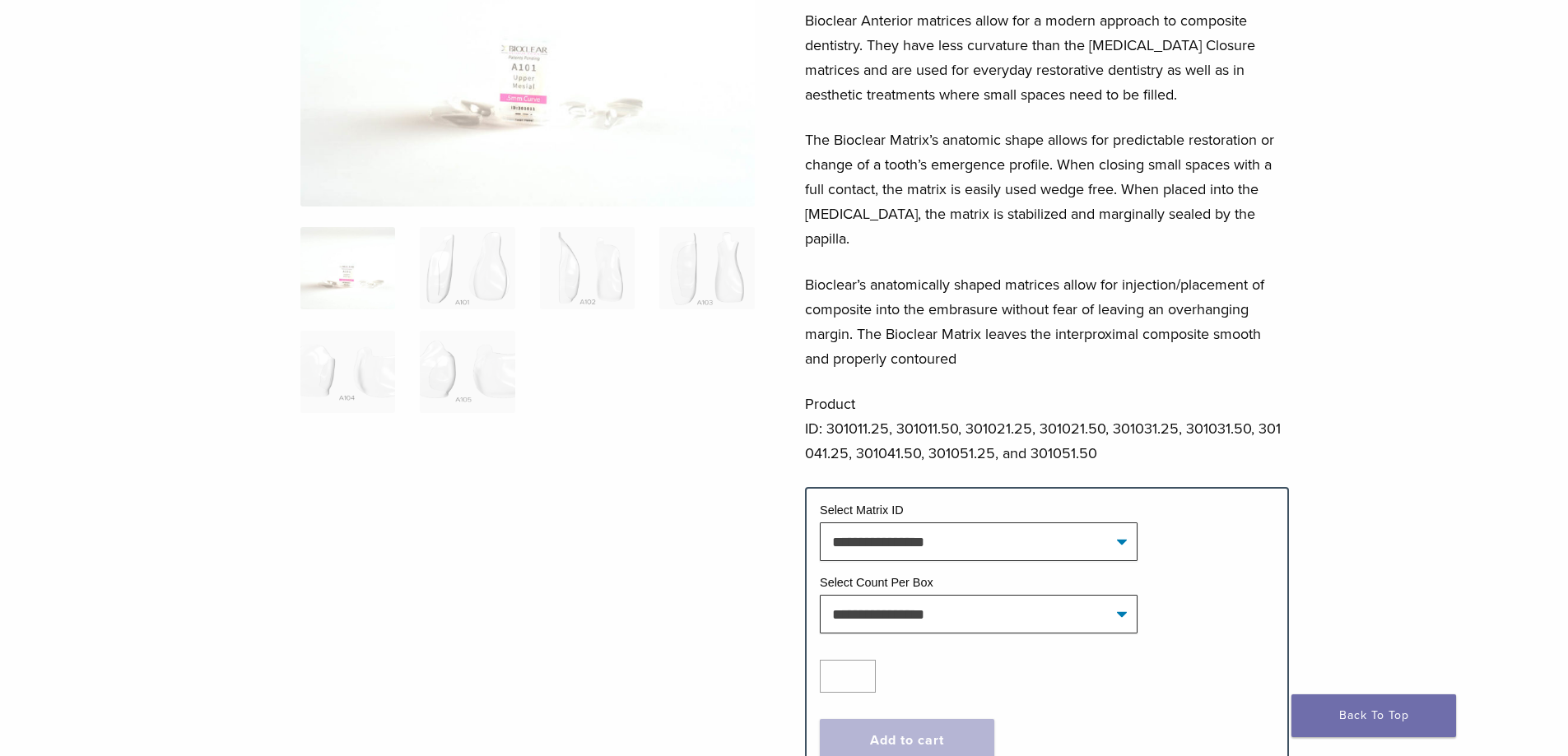
scroll to position [83, 0]
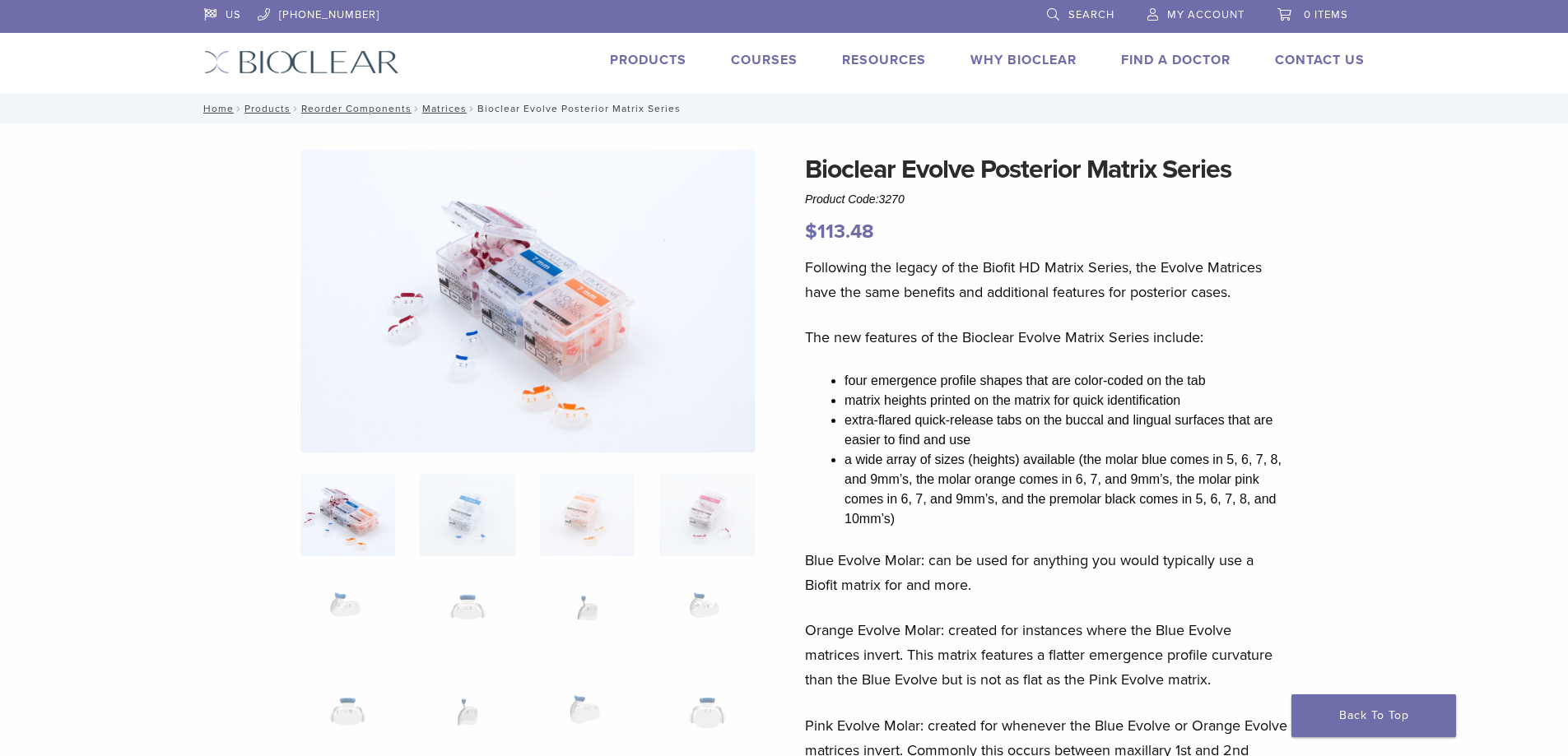
scroll to position [83, 0]
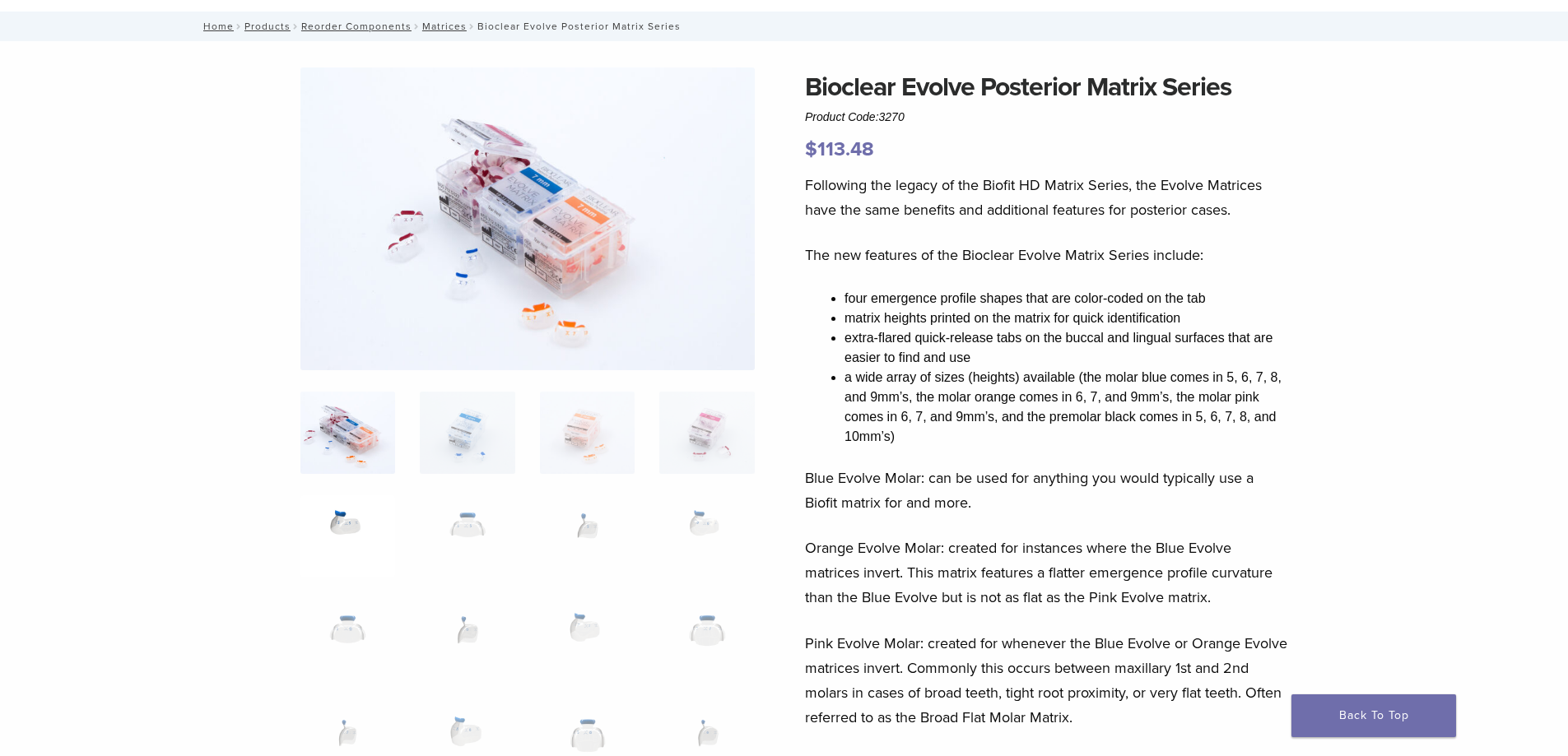
click at [340, 530] on img at bounding box center [347, 537] width 94 height 83
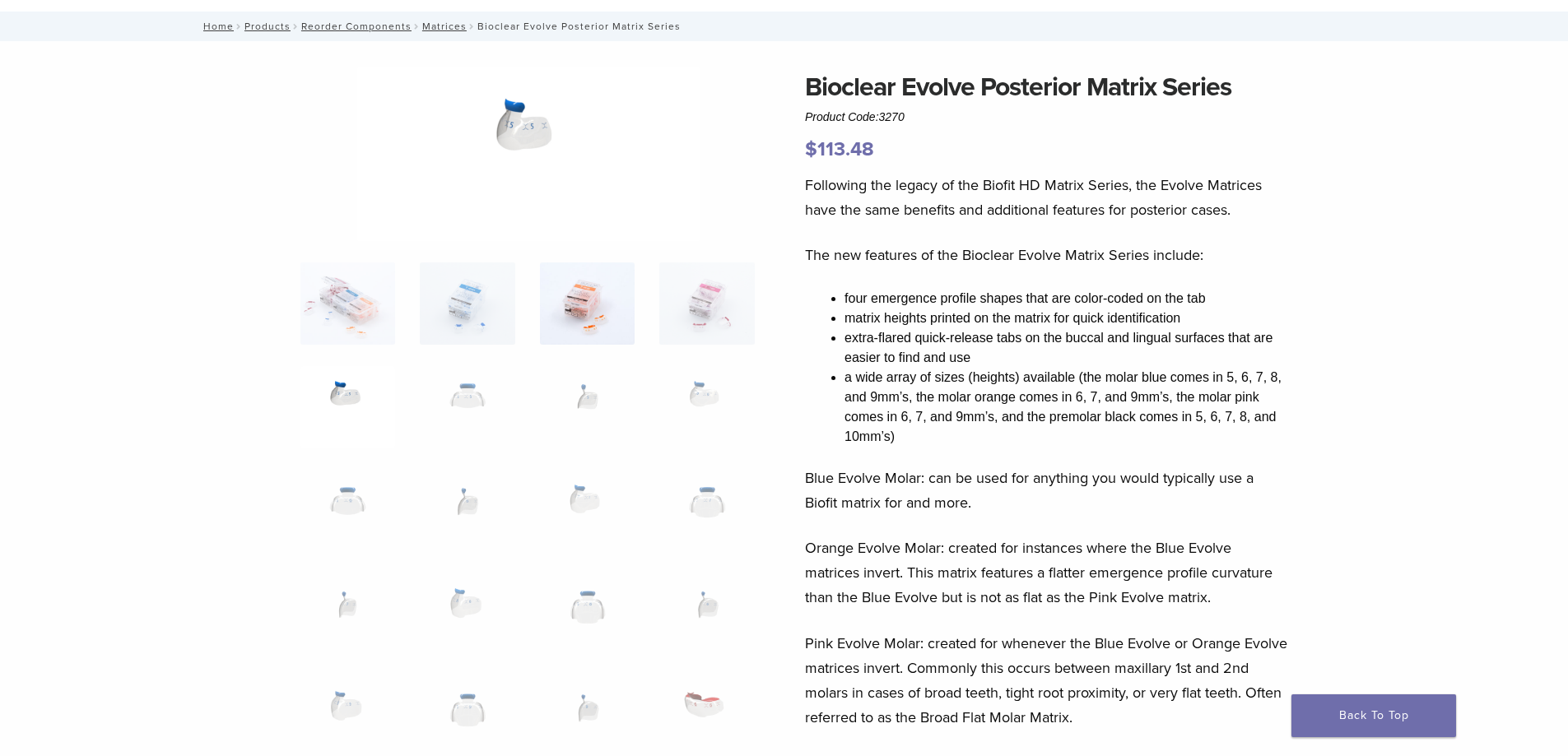
scroll to position [0, 0]
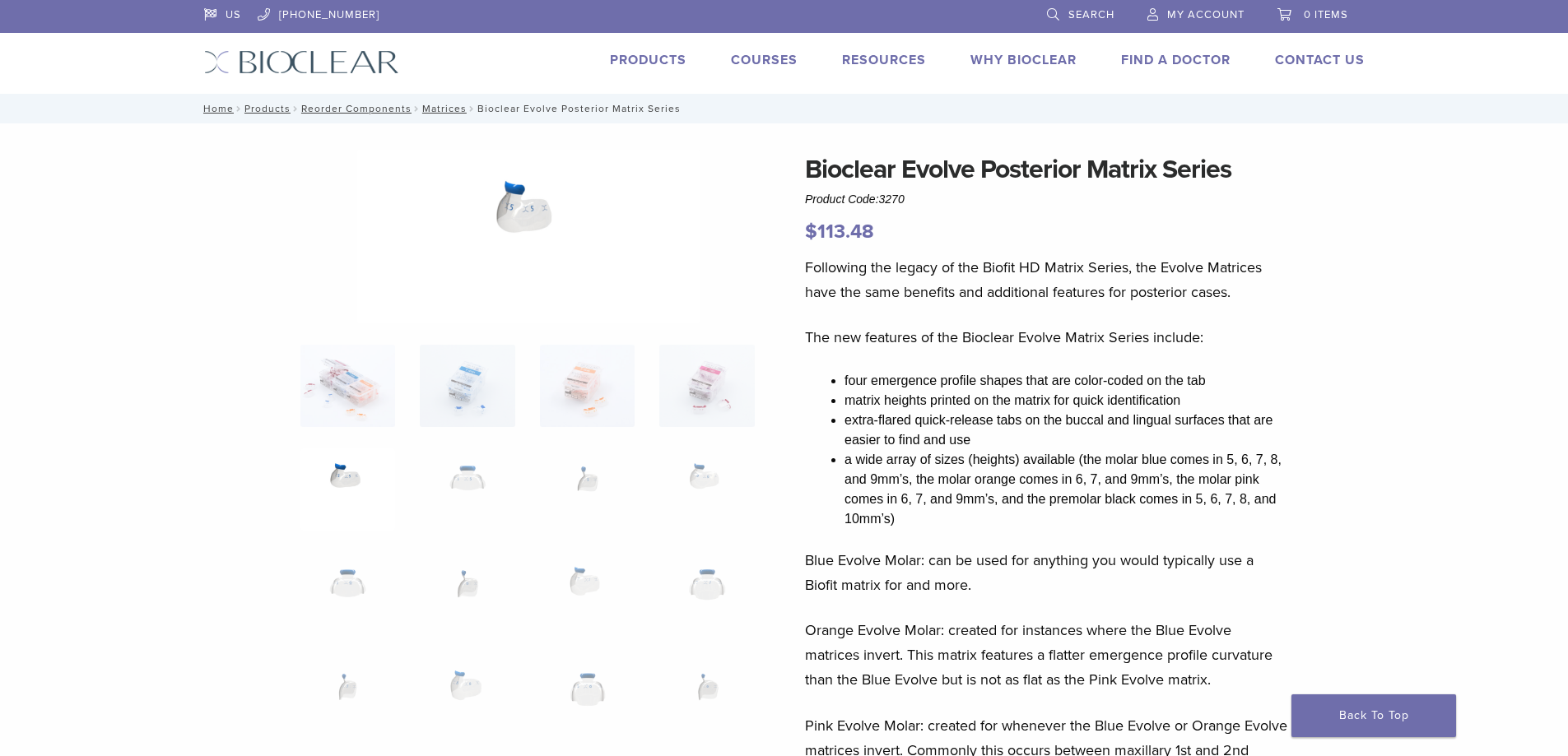
click at [501, 198] on img at bounding box center [528, 237] width 342 height 174
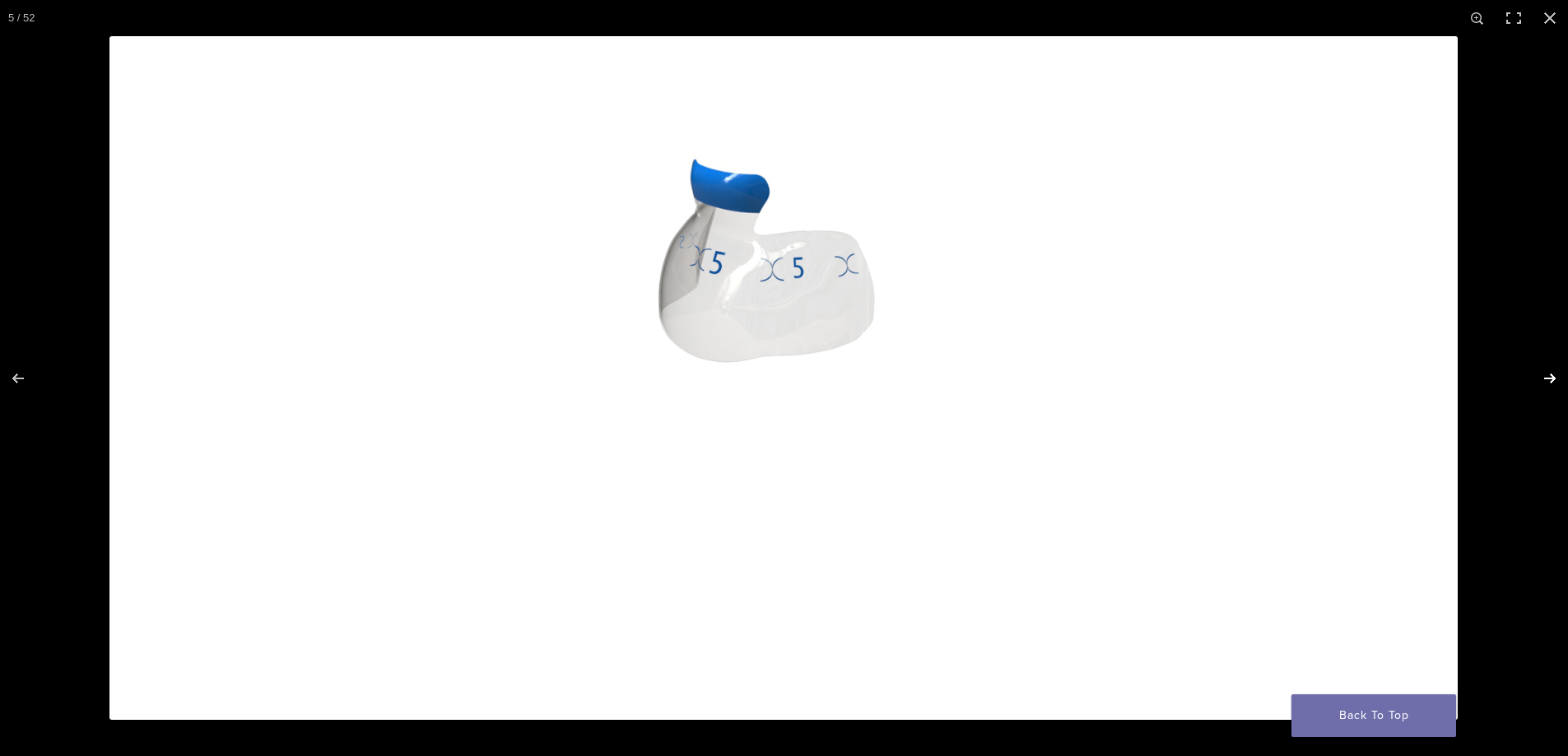
click at [1550, 379] on button "Next (arrow right)" at bounding box center [1539, 379] width 58 height 83
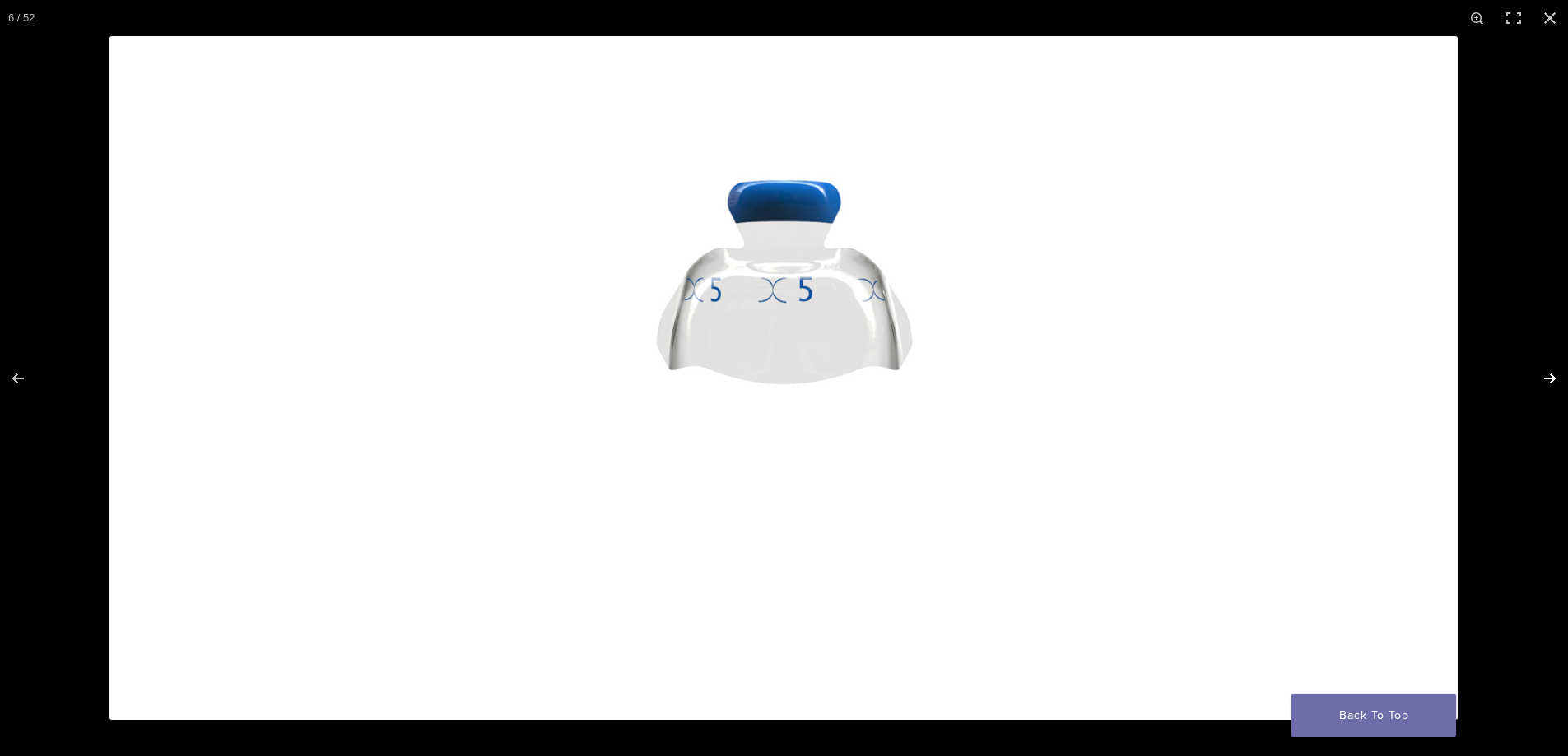
click at [1550, 379] on button "Next (arrow right)" at bounding box center [1539, 379] width 58 height 83
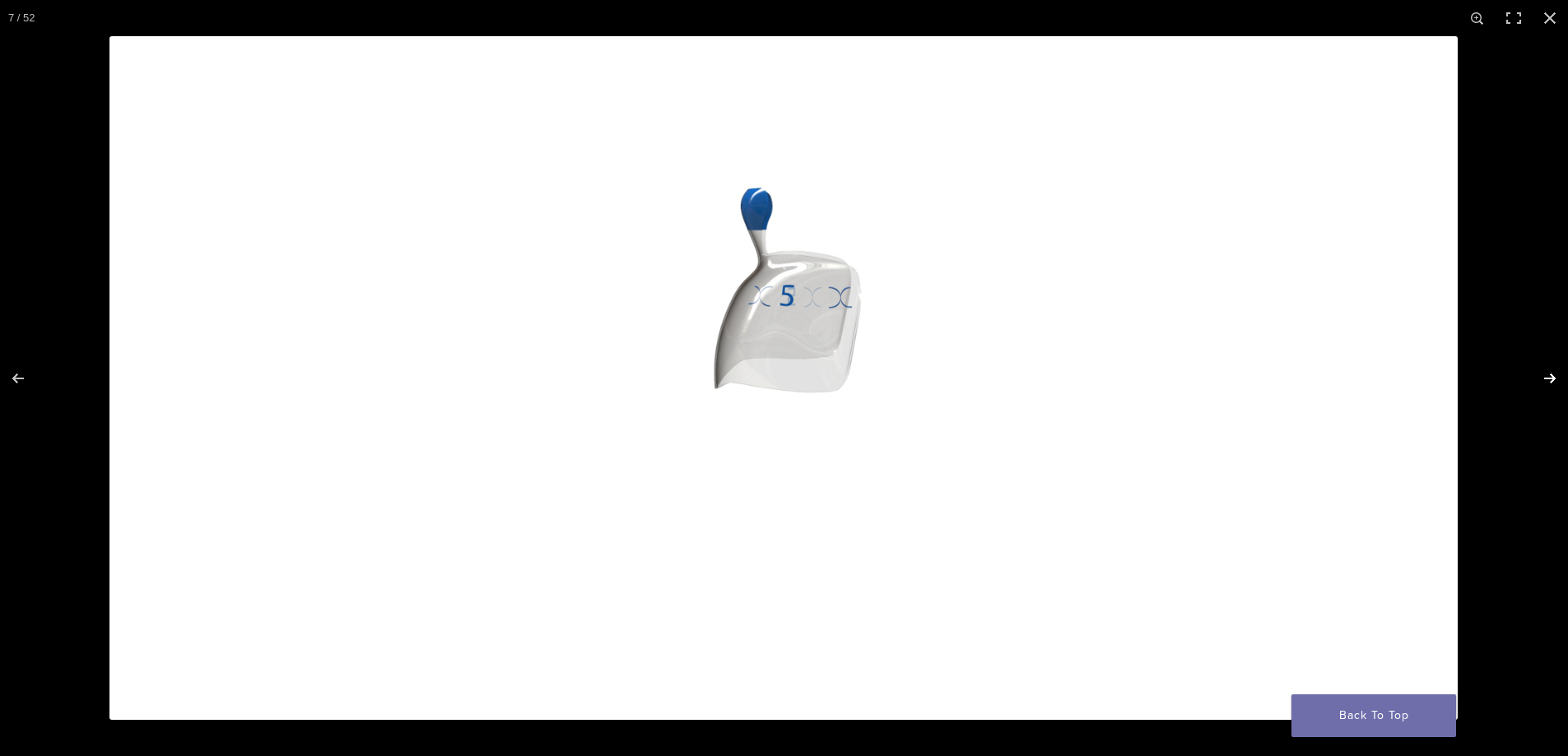
click at [1550, 379] on button "Next (arrow right)" at bounding box center [1539, 379] width 58 height 83
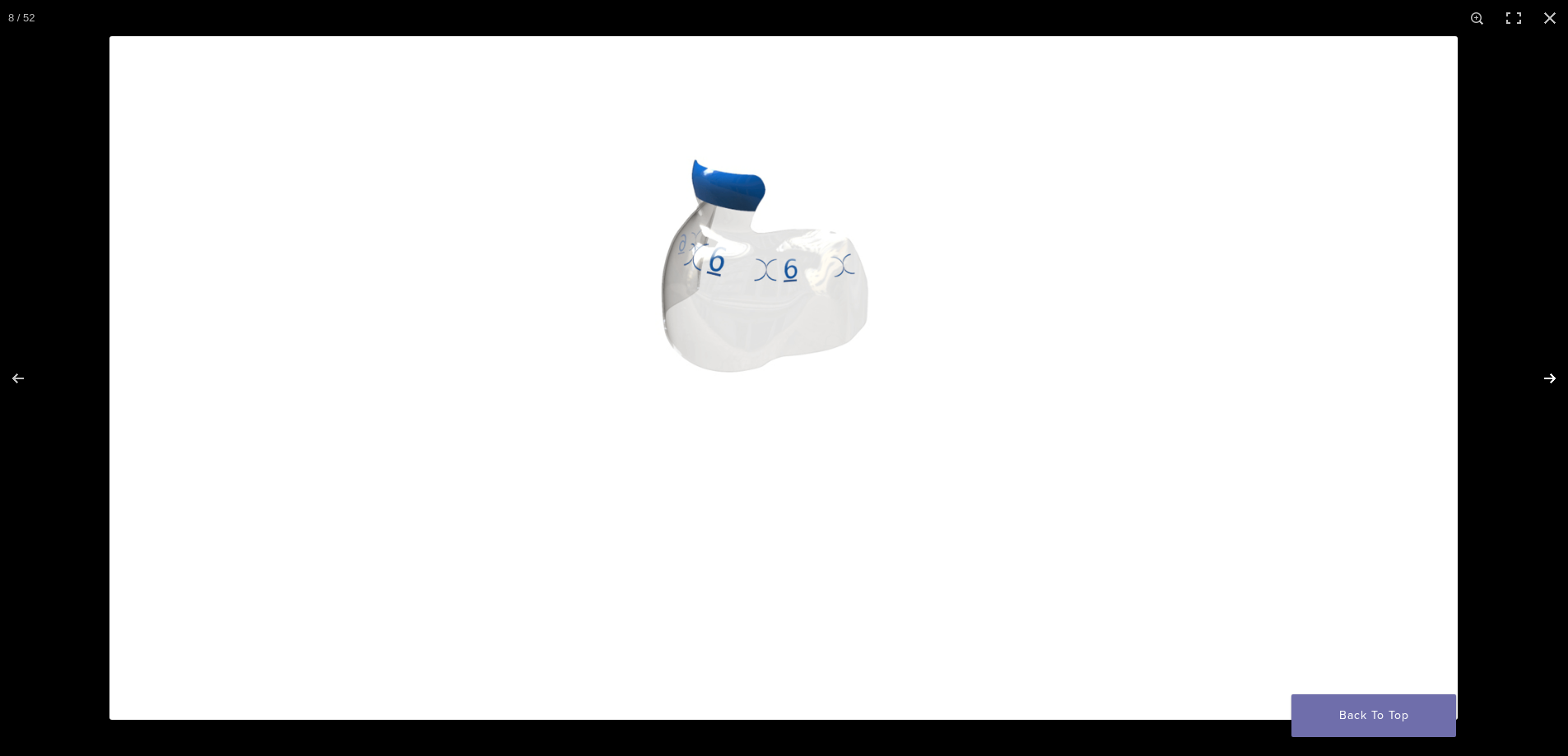
click at [1552, 376] on button "Next (arrow right)" at bounding box center [1539, 379] width 58 height 83
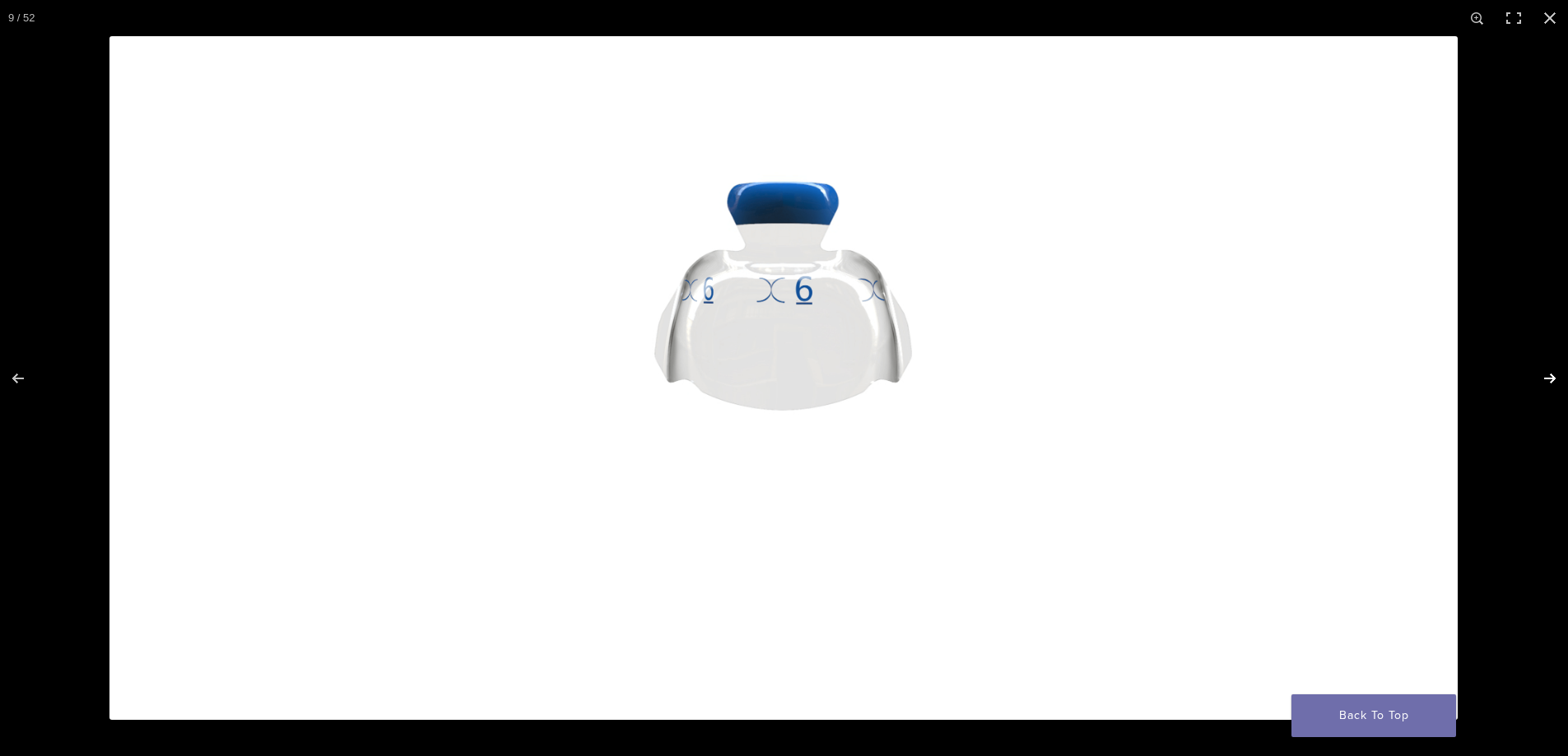
click at [1552, 376] on button "Next (arrow right)" at bounding box center [1539, 379] width 58 height 83
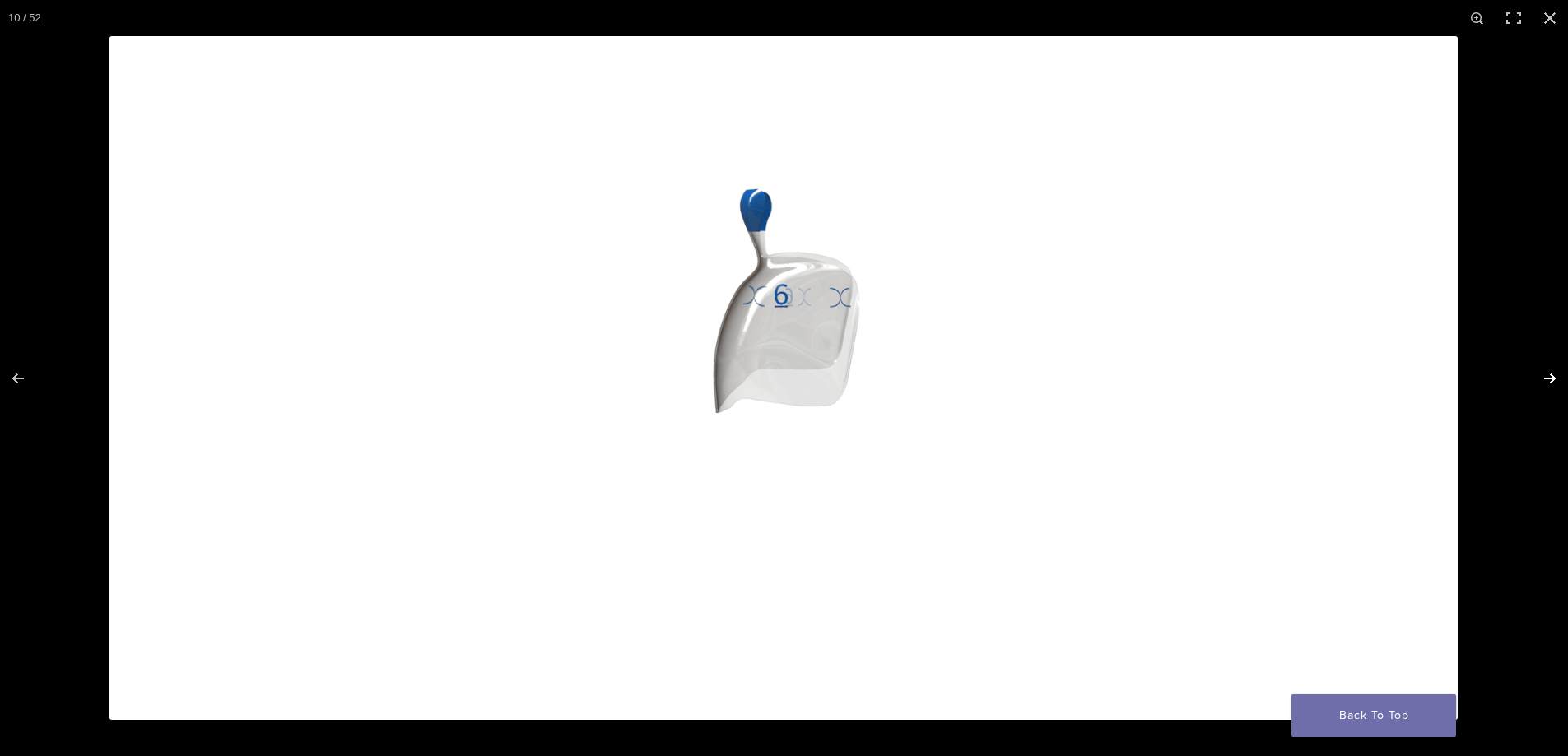
click at [1552, 376] on button "Next (arrow right)" at bounding box center [1539, 379] width 58 height 83
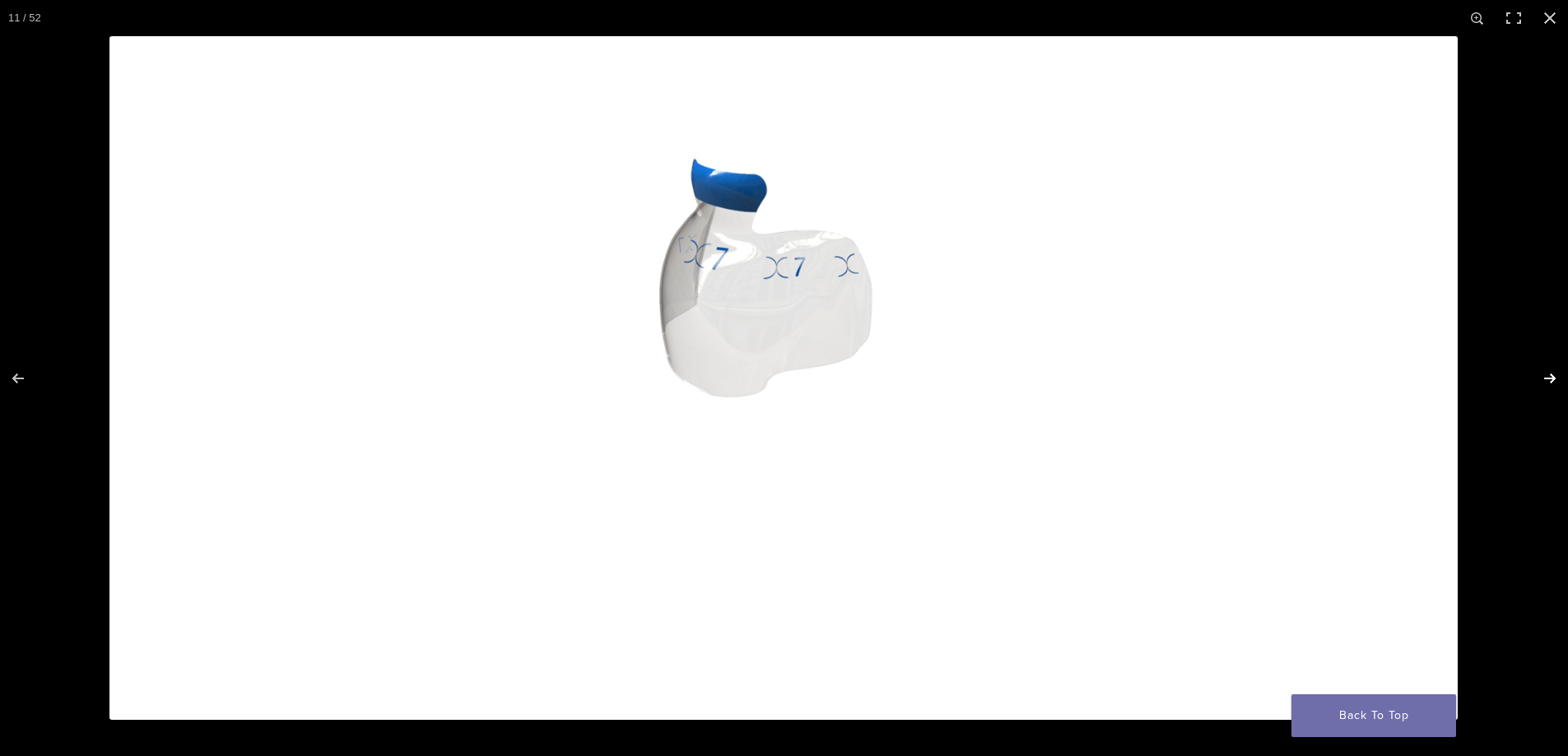
click at [1552, 376] on button "Next (arrow right)" at bounding box center [1539, 379] width 58 height 83
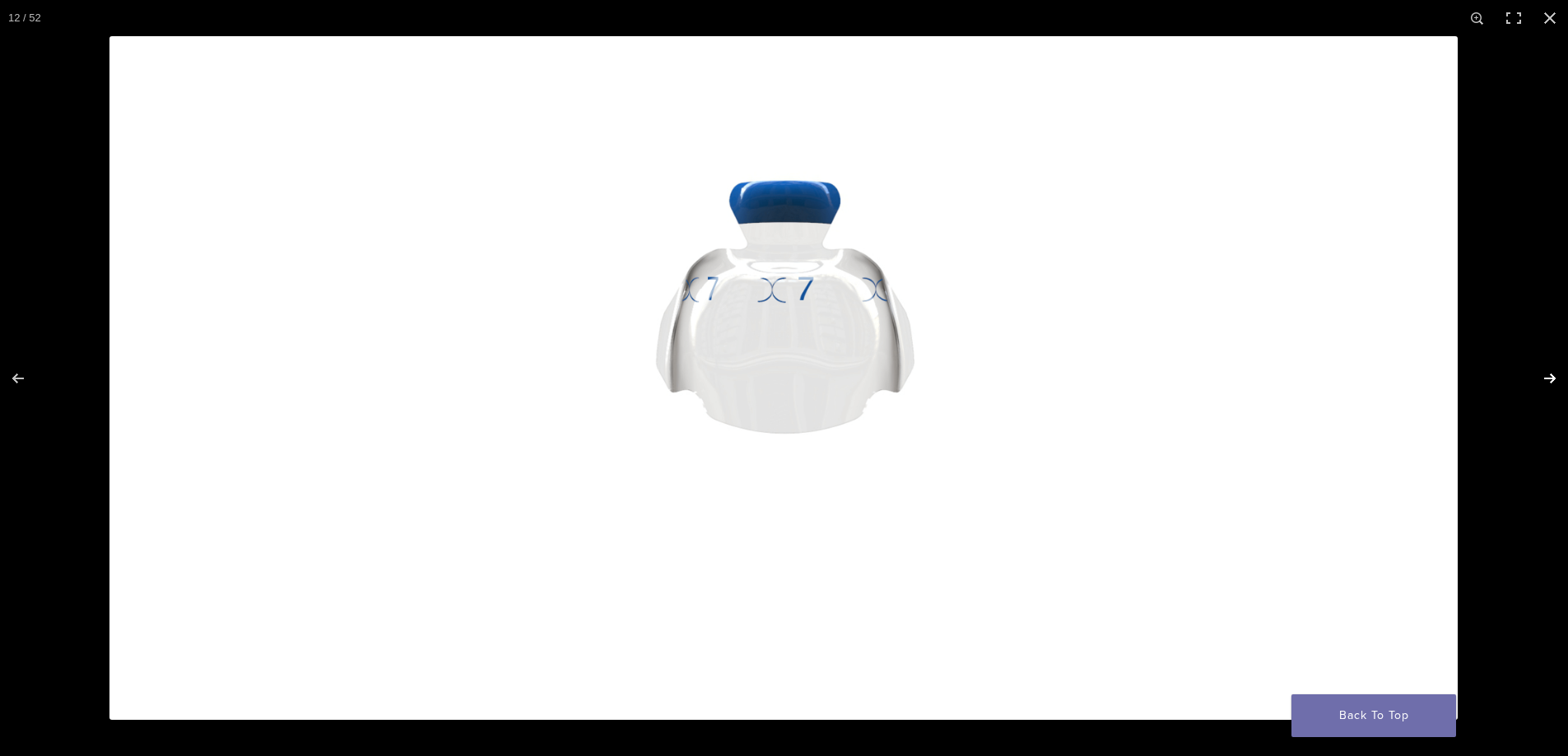
click at [1542, 371] on button "Next (arrow right)" at bounding box center [1539, 379] width 58 height 83
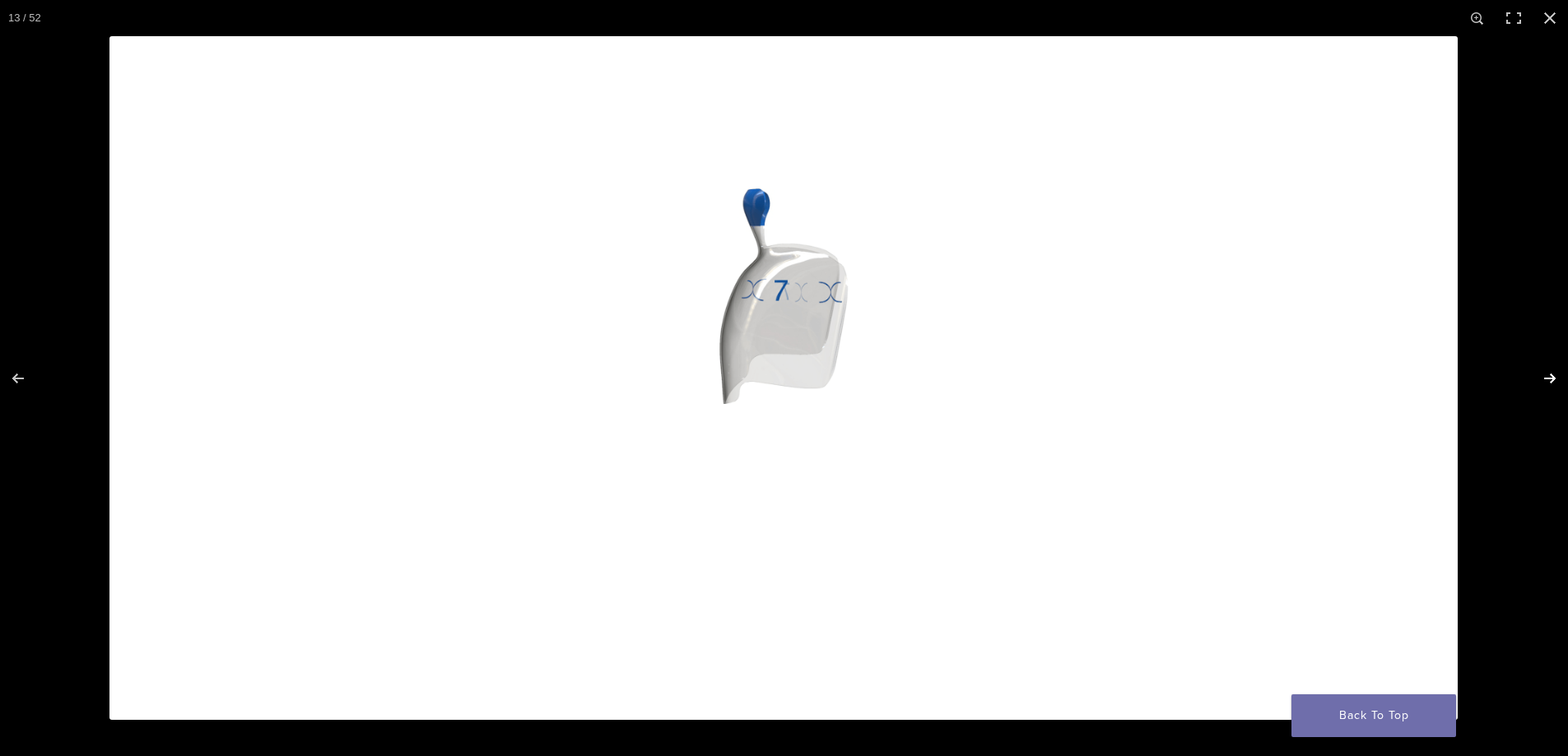
click at [1543, 379] on button "Next (arrow right)" at bounding box center [1539, 379] width 58 height 83
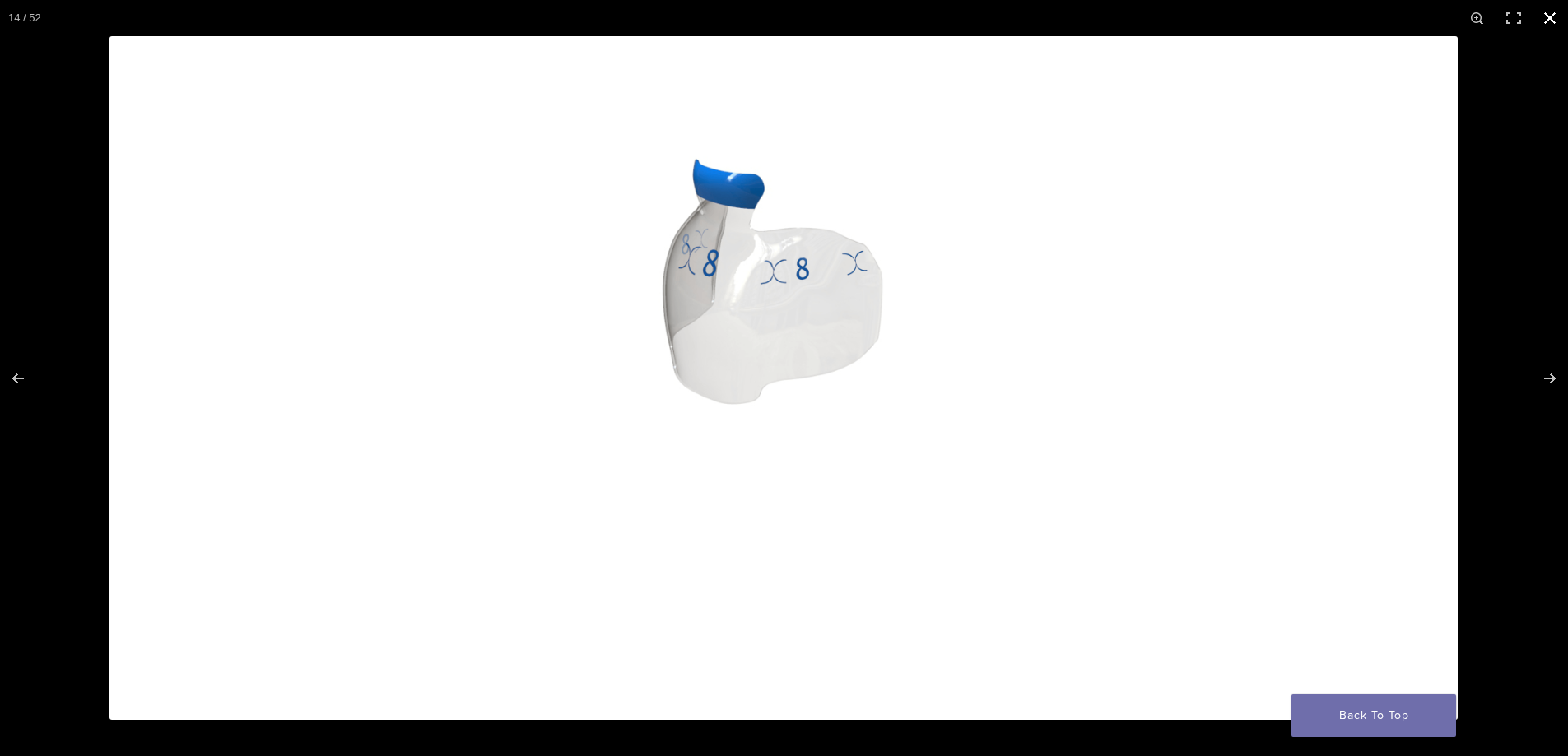
click at [1548, 14] on button "Close (Esc)" at bounding box center [1550, 18] width 37 height 37
